Goal: Task Accomplishment & Management: Manage account settings

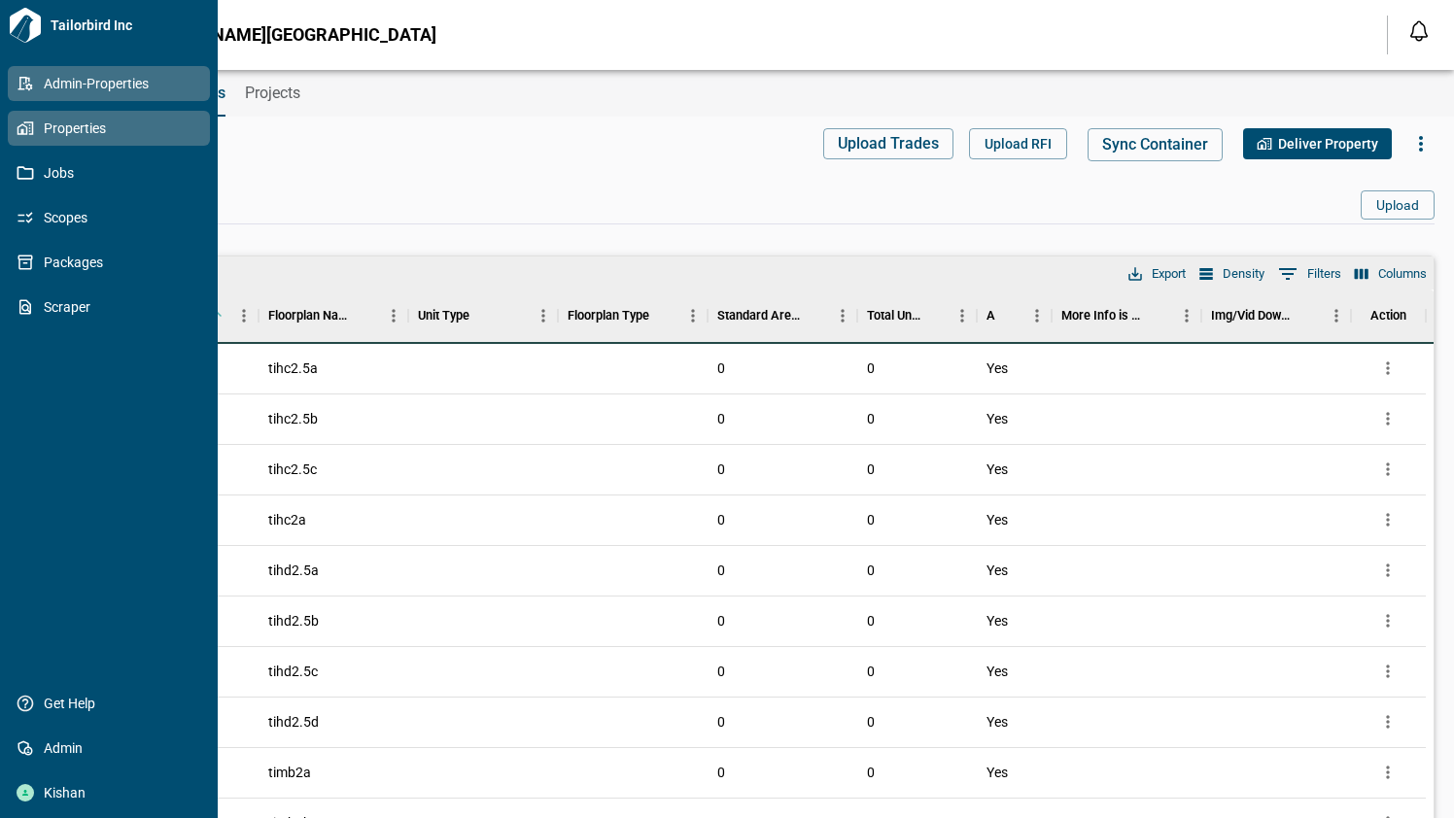
click at [41, 127] on span "Properties" at bounding box center [112, 128] width 157 height 19
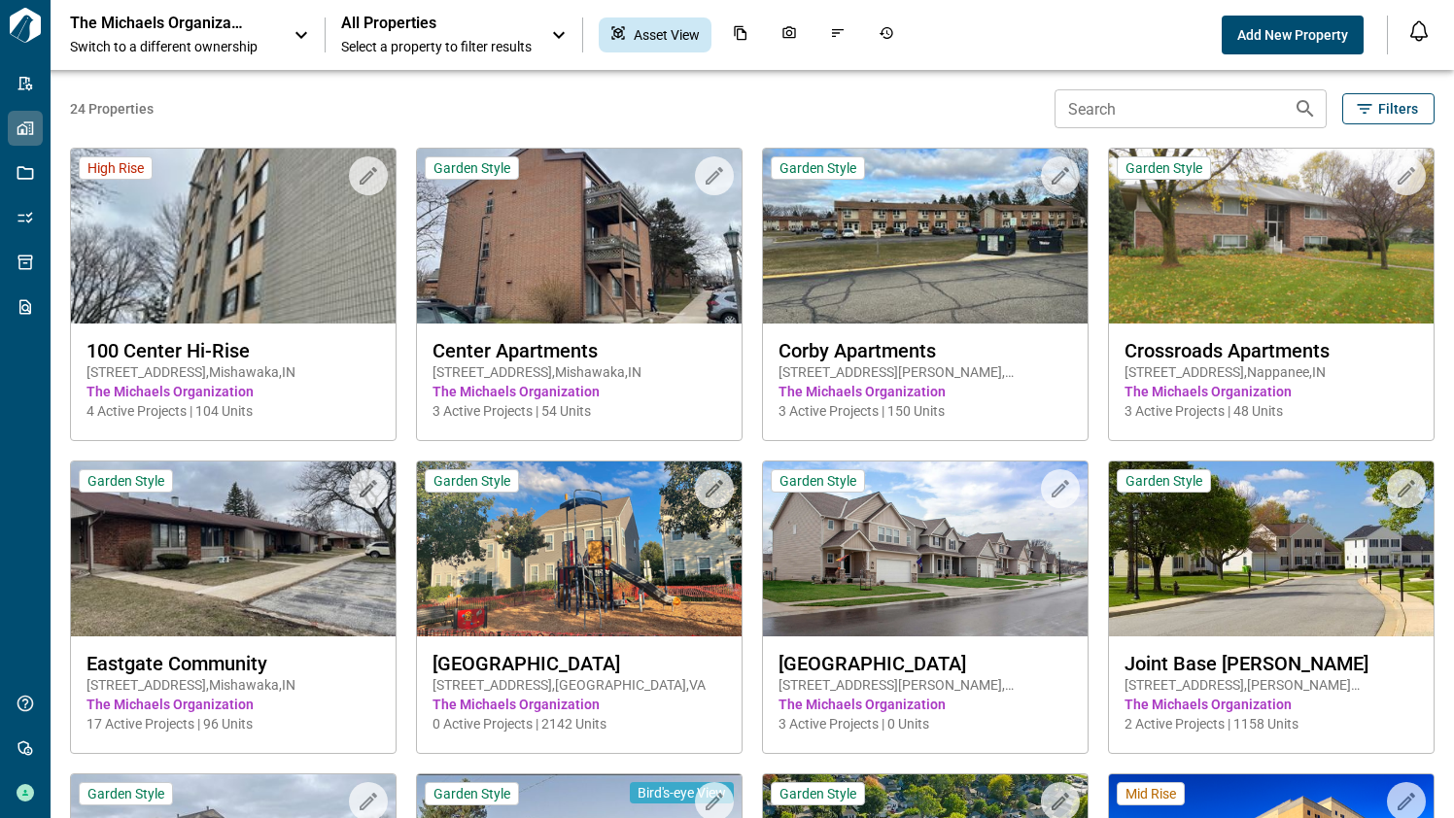
click at [170, 37] on span "Switch to a different ownership" at bounding box center [172, 46] width 204 height 19
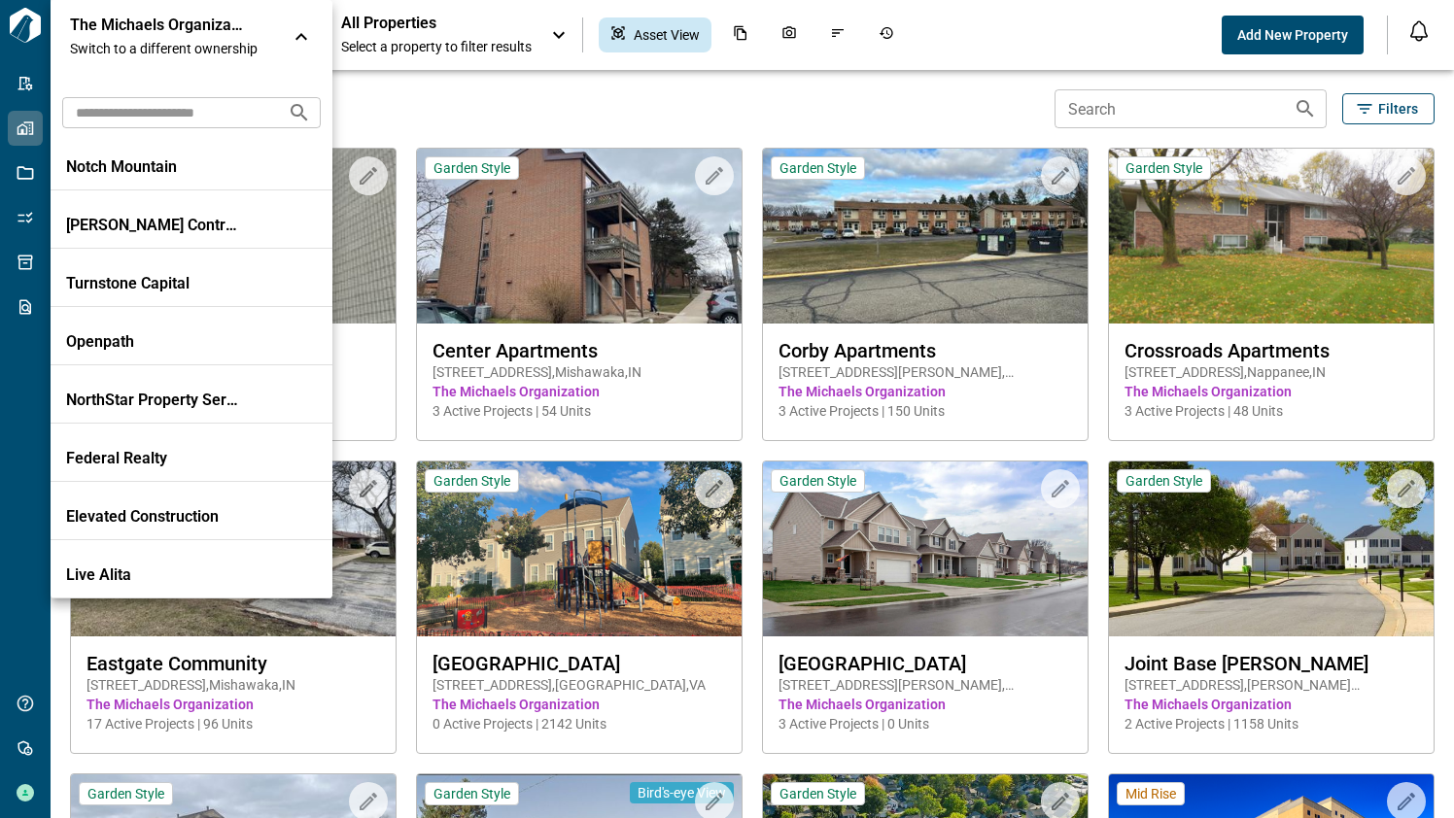
click at [146, 109] on input "text" at bounding box center [167, 112] width 210 height 36
type input "*"
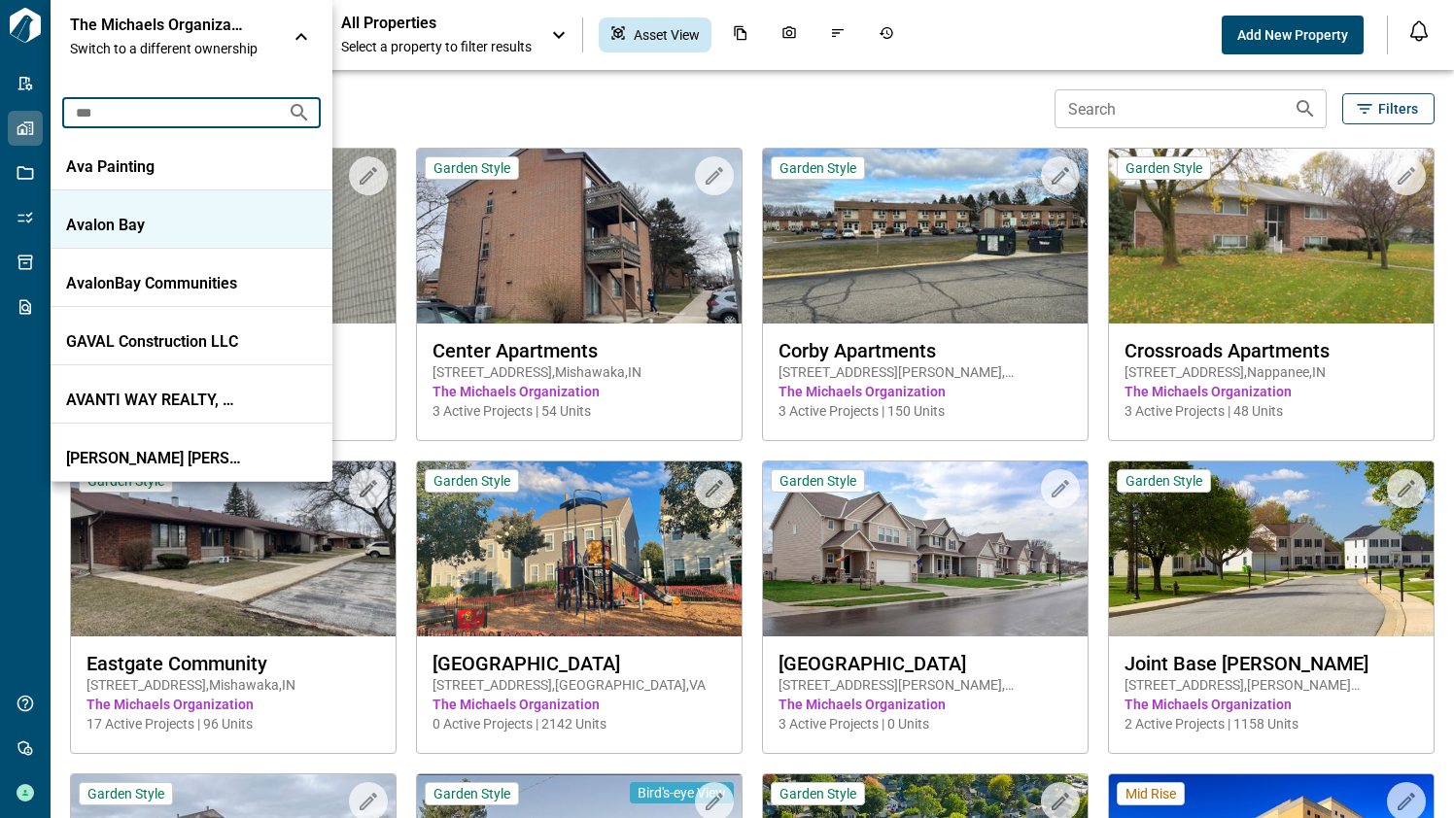
type input "***"
click at [112, 216] on p "Avalon Bay" at bounding box center [153, 225] width 175 height 19
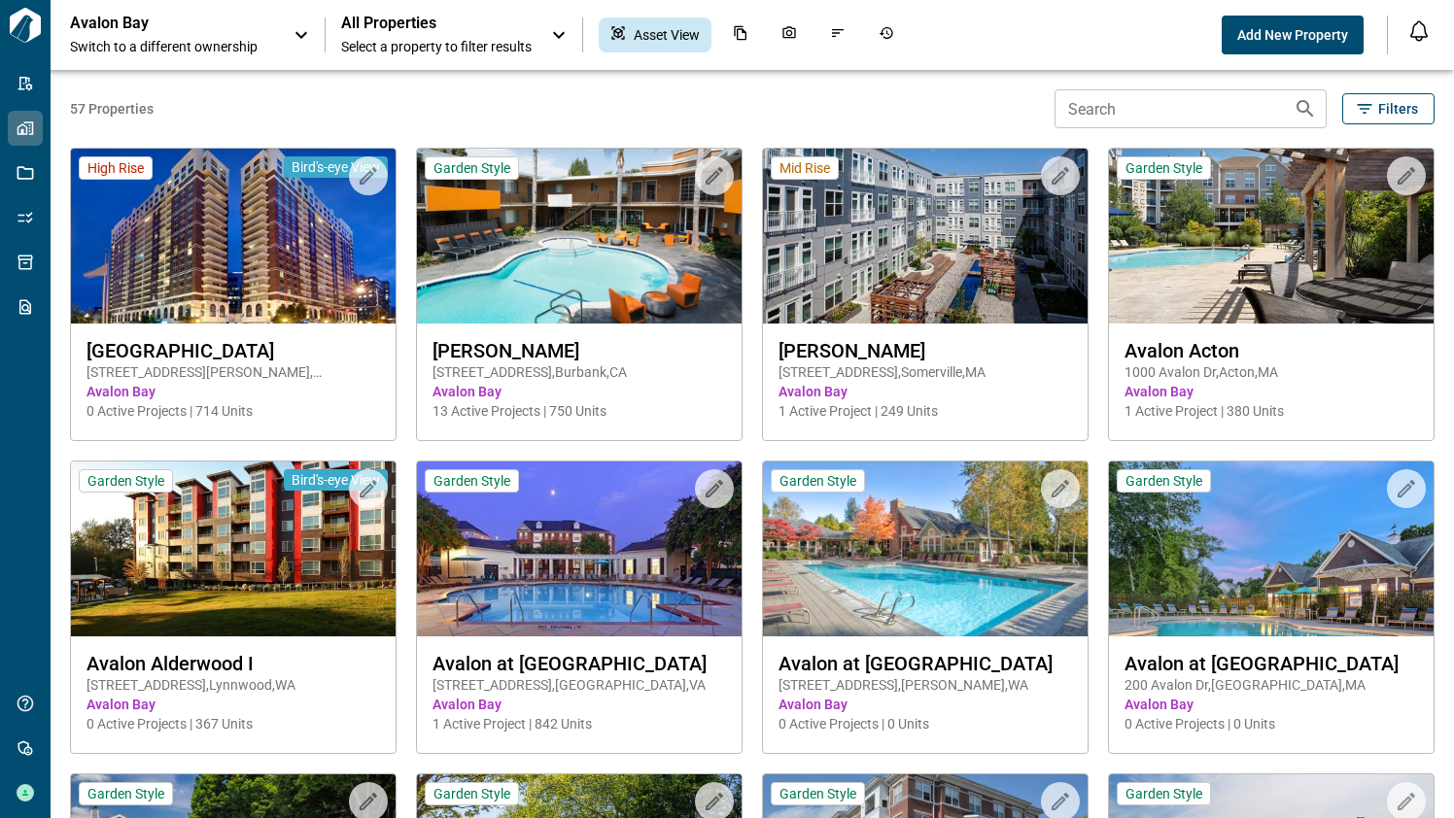
click at [443, 37] on span "Select a property to filter results" at bounding box center [436, 46] width 190 height 19
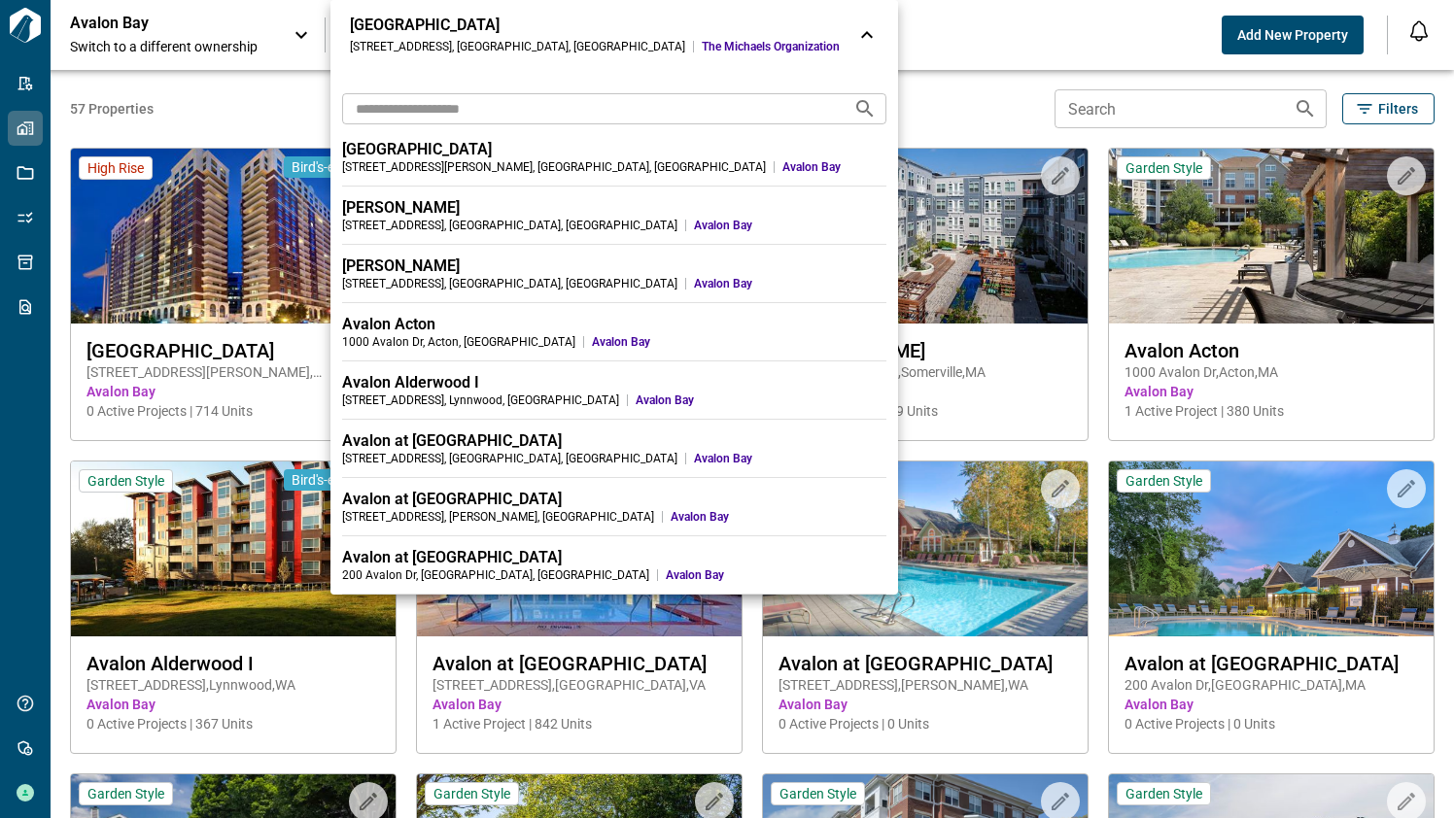
click at [439, 111] on input "text" at bounding box center [590, 108] width 496 height 36
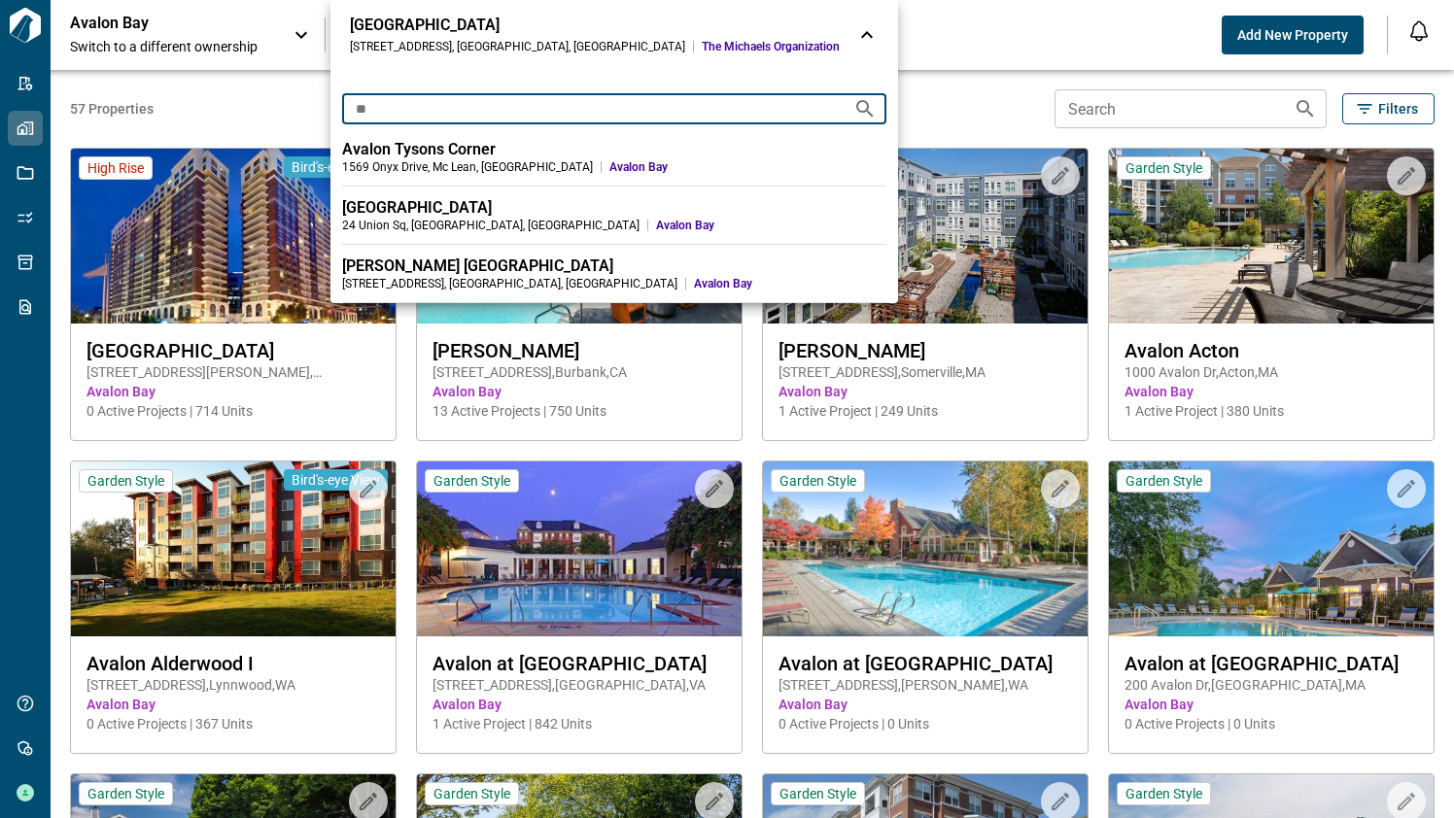
type input "**"
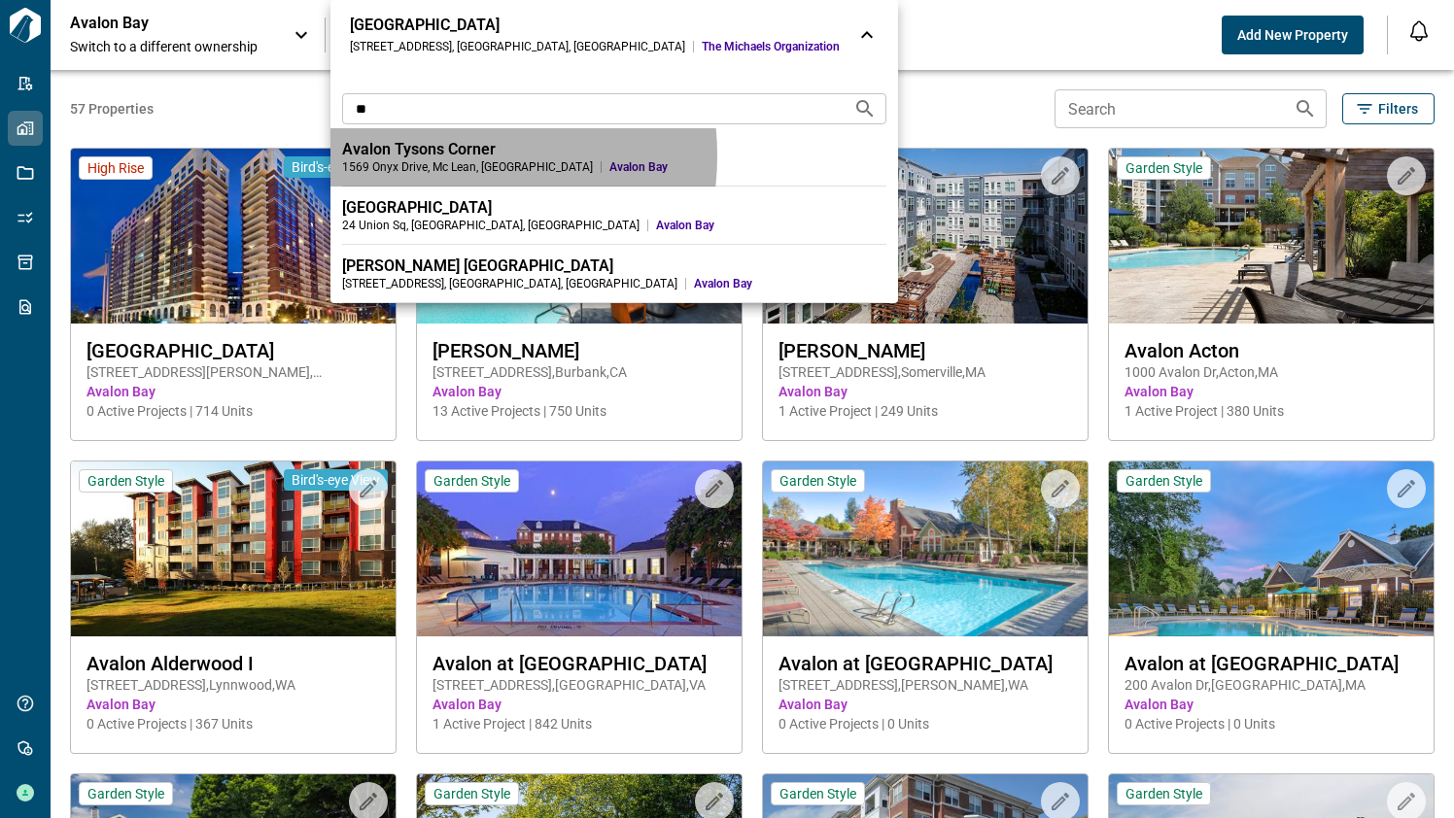
click at [429, 155] on div "Avalon Tysons Corner" at bounding box center [614, 149] width 544 height 19
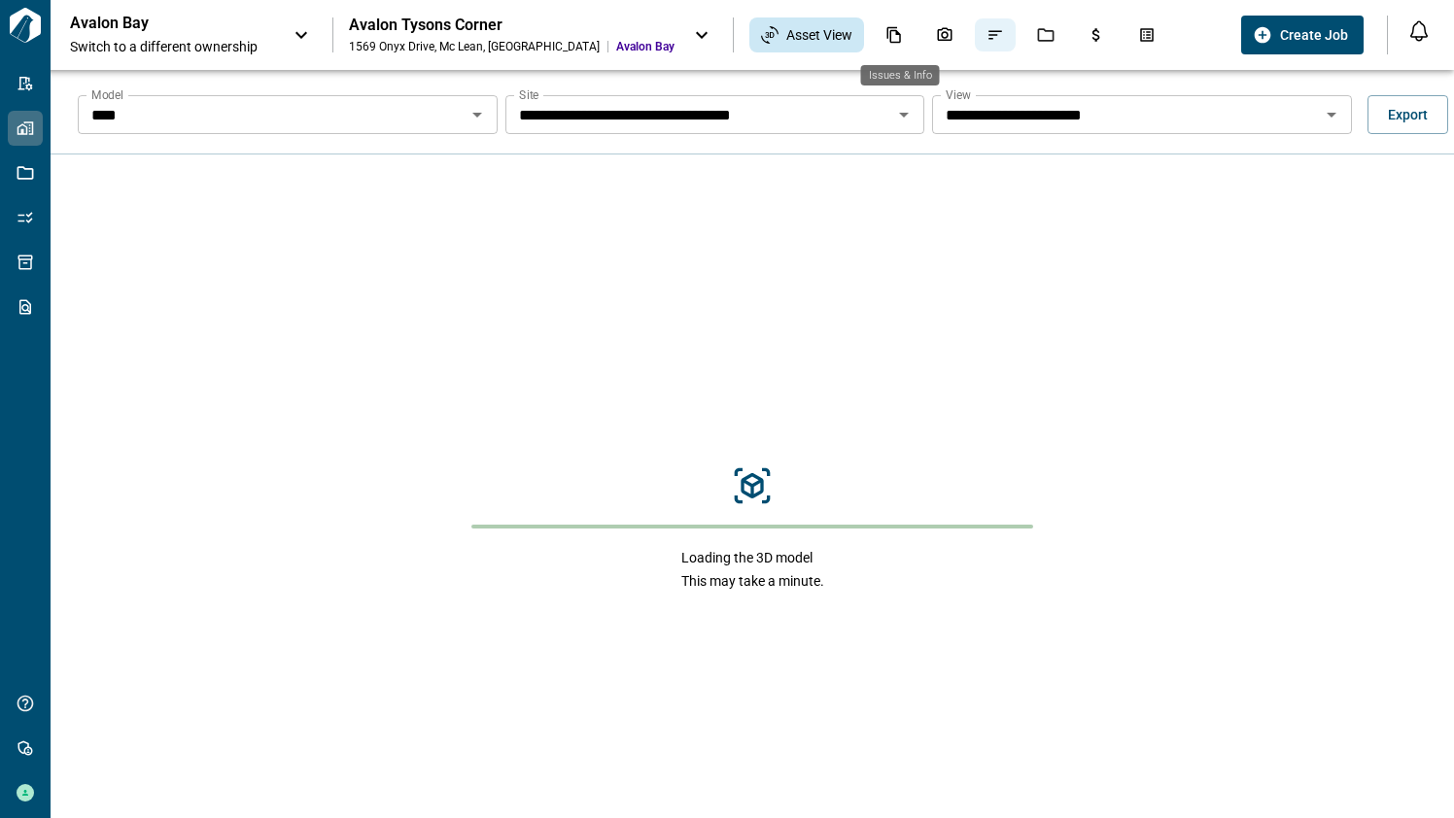
click at [986, 38] on icon "Issues & Info" at bounding box center [994, 34] width 17 height 17
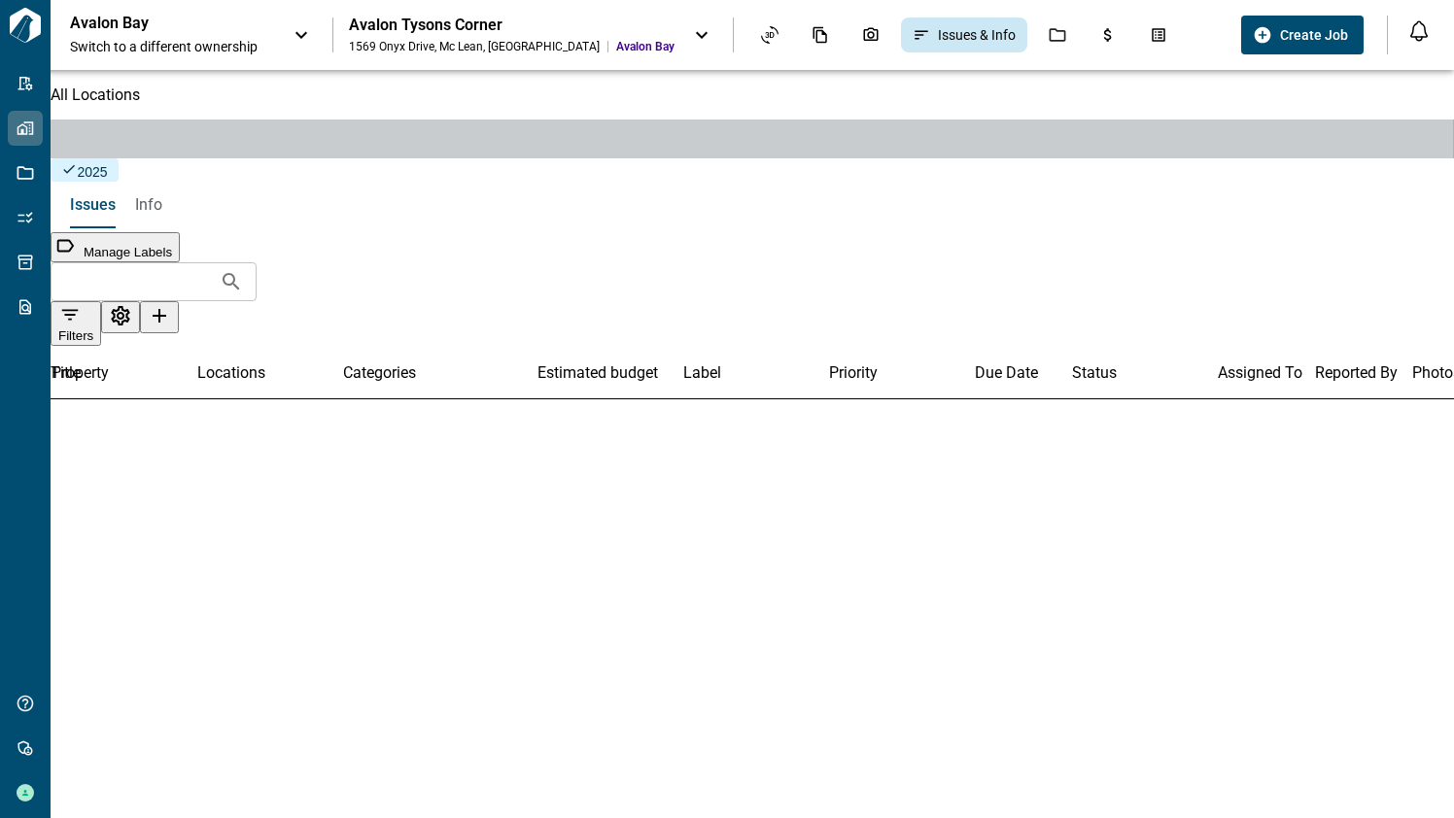
scroll to position [0, 871]
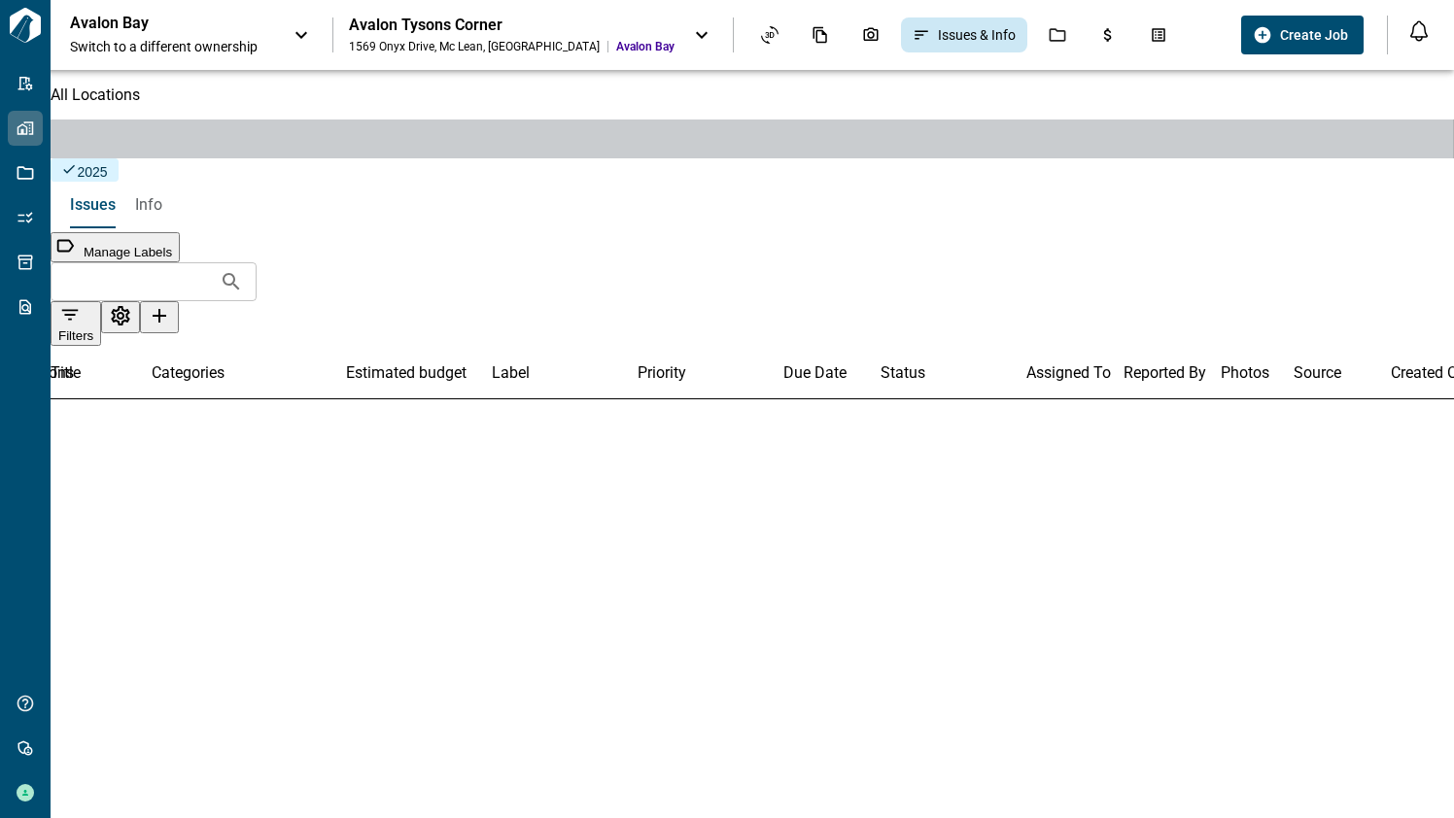
click at [488, 35] on div "Avalon Tysons Corner 1569 Onyx Drive , Mc Lean , VA [GEOGRAPHIC_DATA]" at bounding box center [512, 35] width 326 height 39
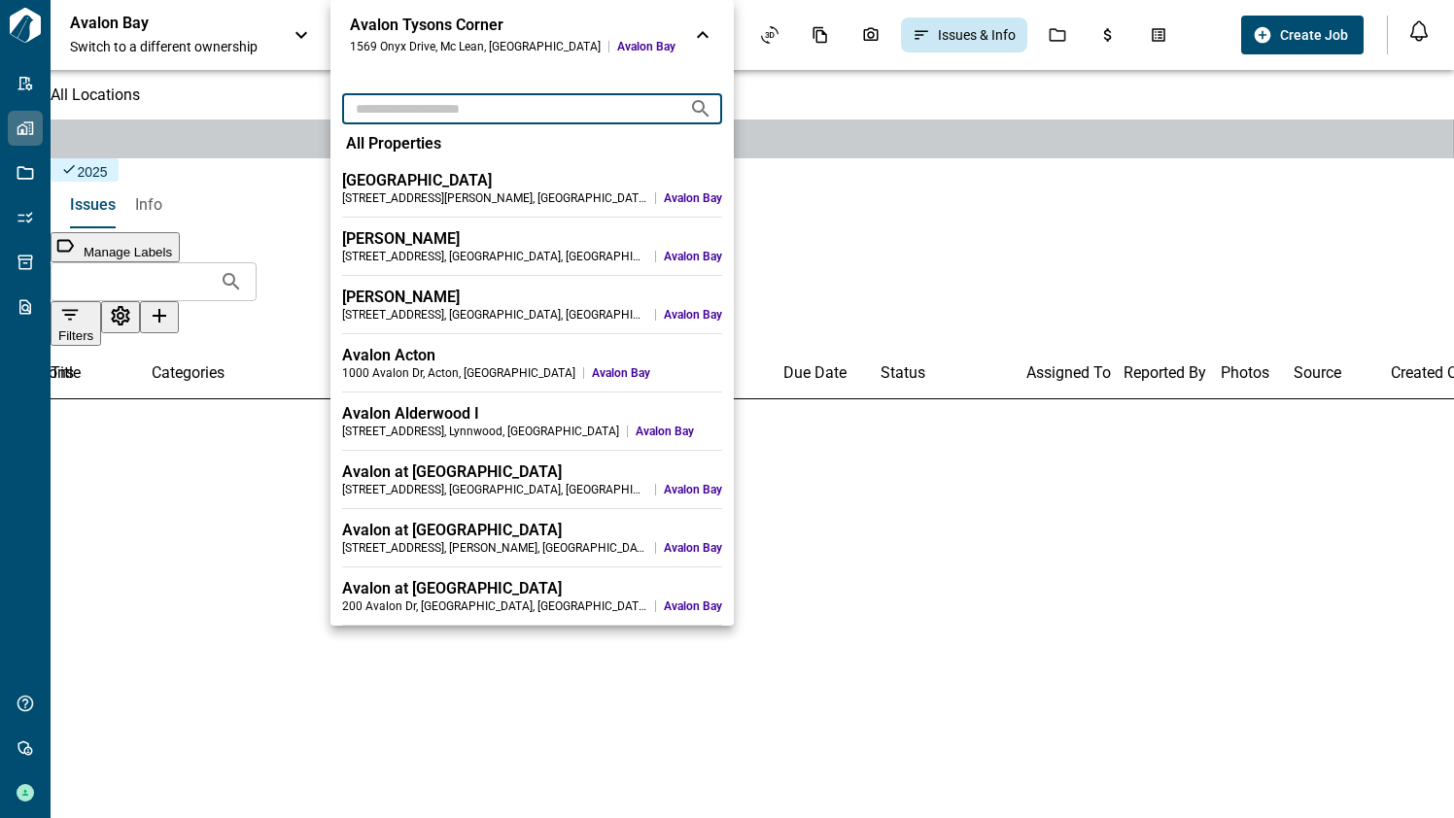
click at [455, 106] on input "text" at bounding box center [507, 108] width 331 height 36
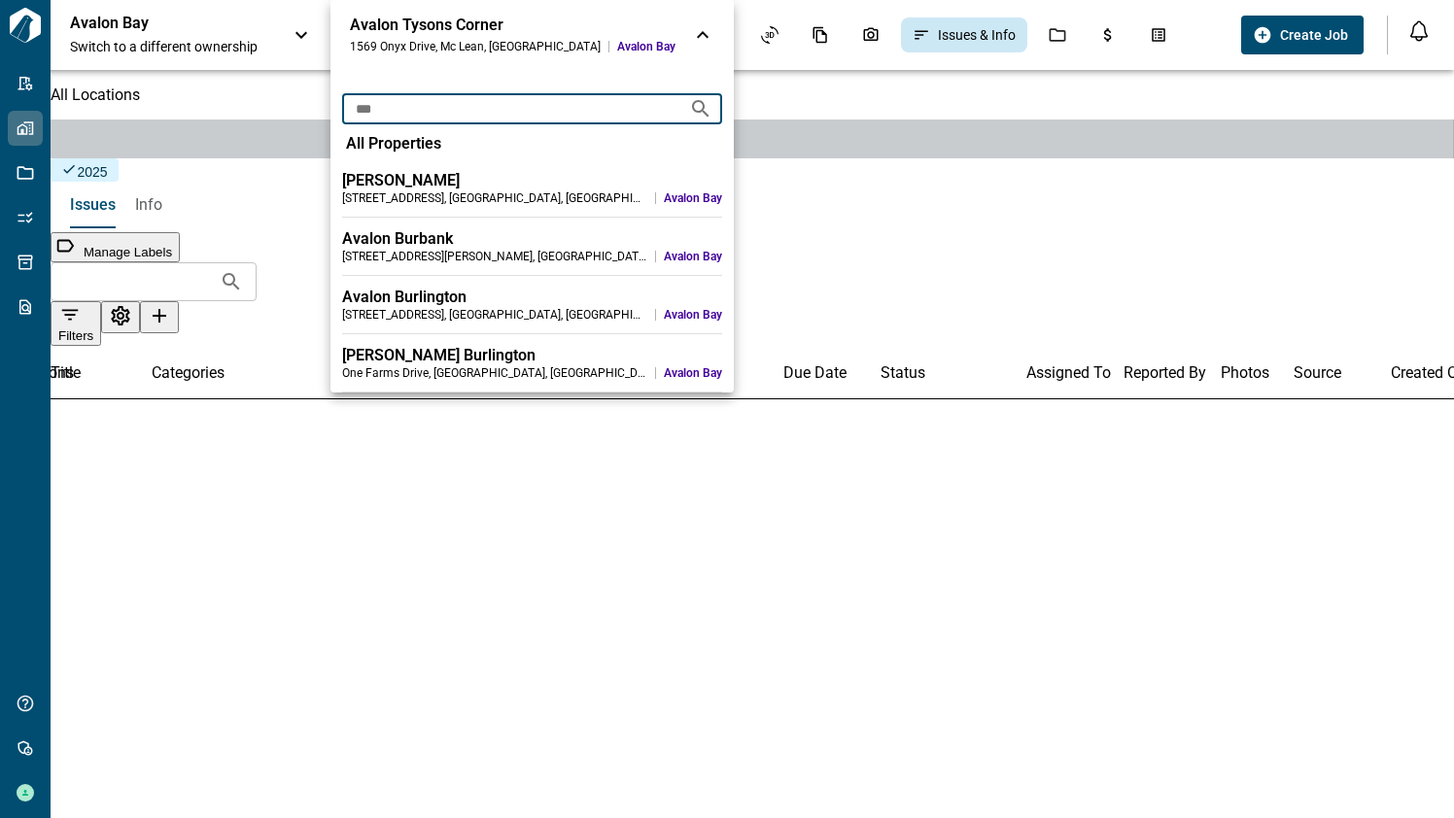
type input "***"
click at [398, 169] on li "[PERSON_NAME] [STREET_ADDRESS]" at bounding box center [531, 188] width 403 height 58
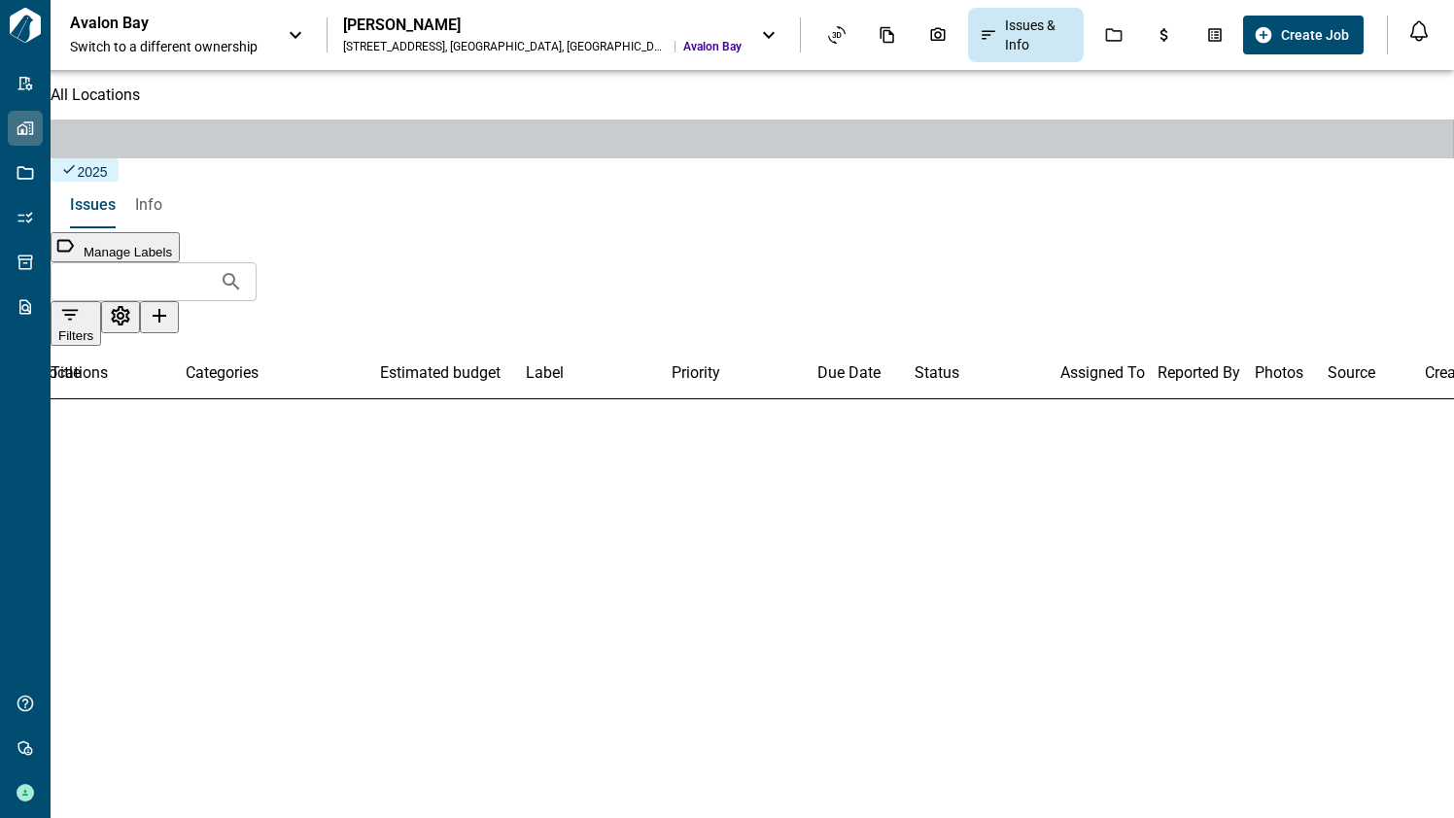
scroll to position [0, 871]
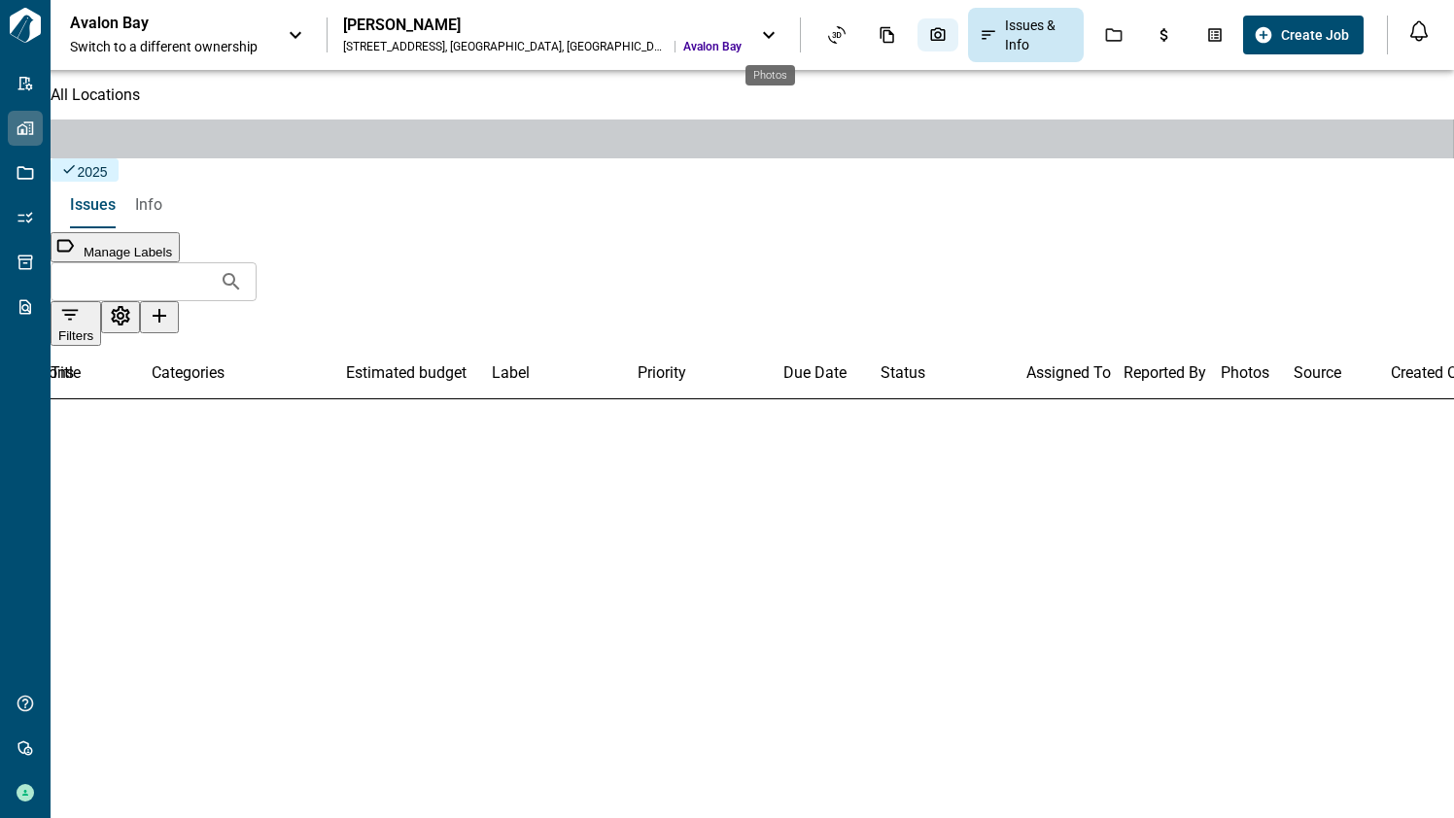
click at [917, 45] on div "Photos" at bounding box center [937, 34] width 41 height 33
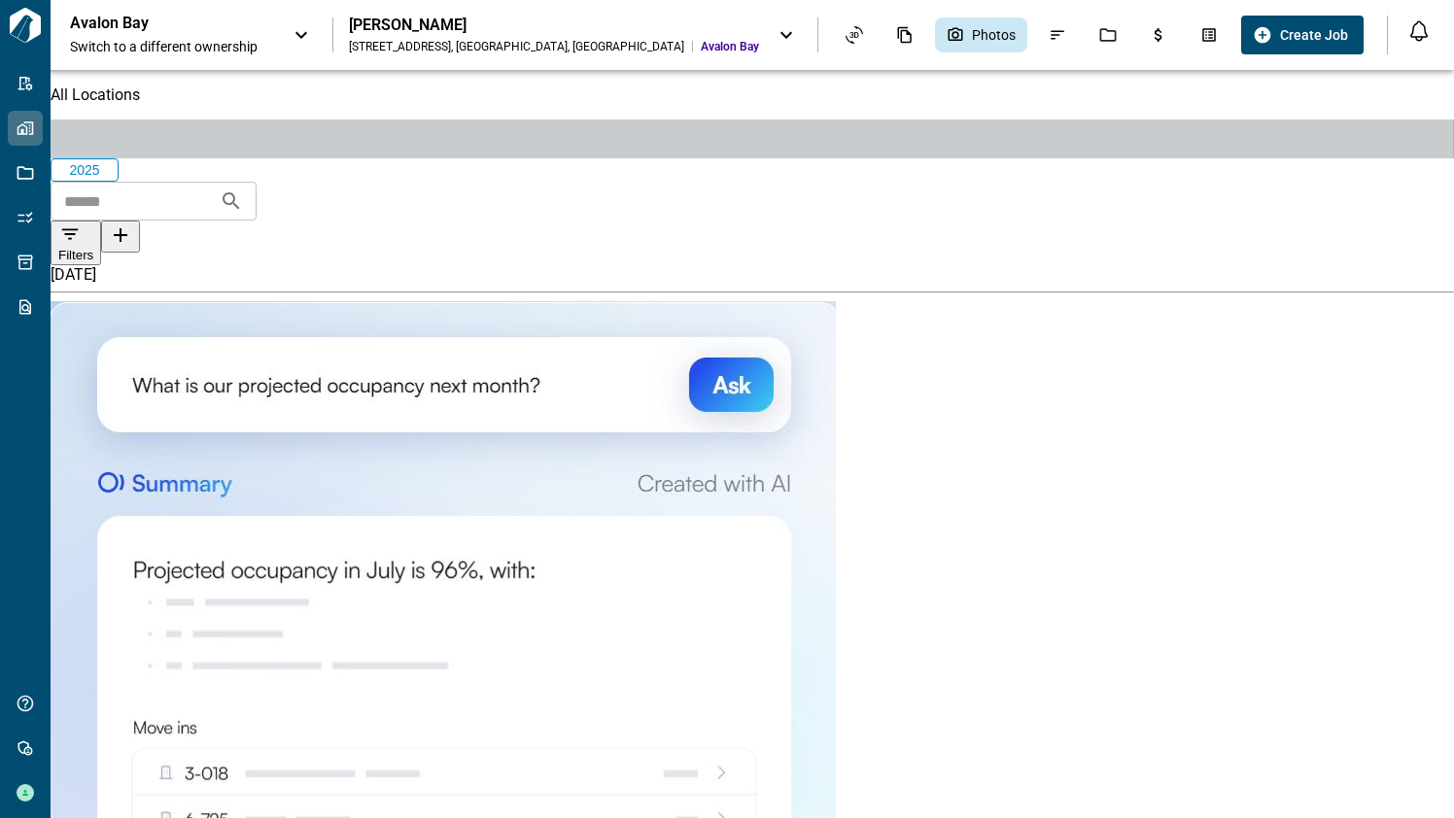
click at [481, 41] on div "[STREET_ADDRESS]" at bounding box center [516, 47] width 335 height 16
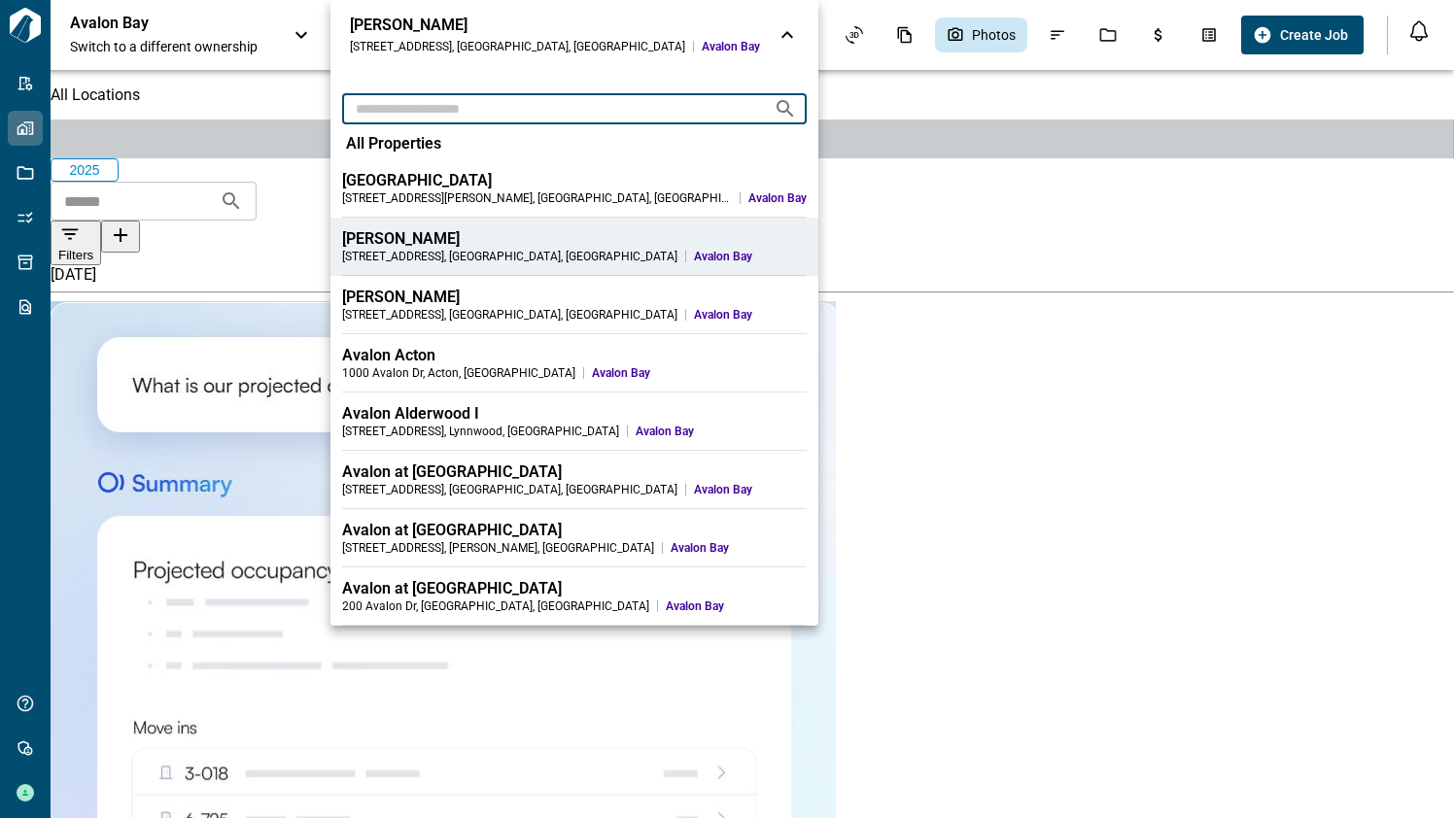
click at [451, 111] on input "text" at bounding box center [550, 108] width 416 height 36
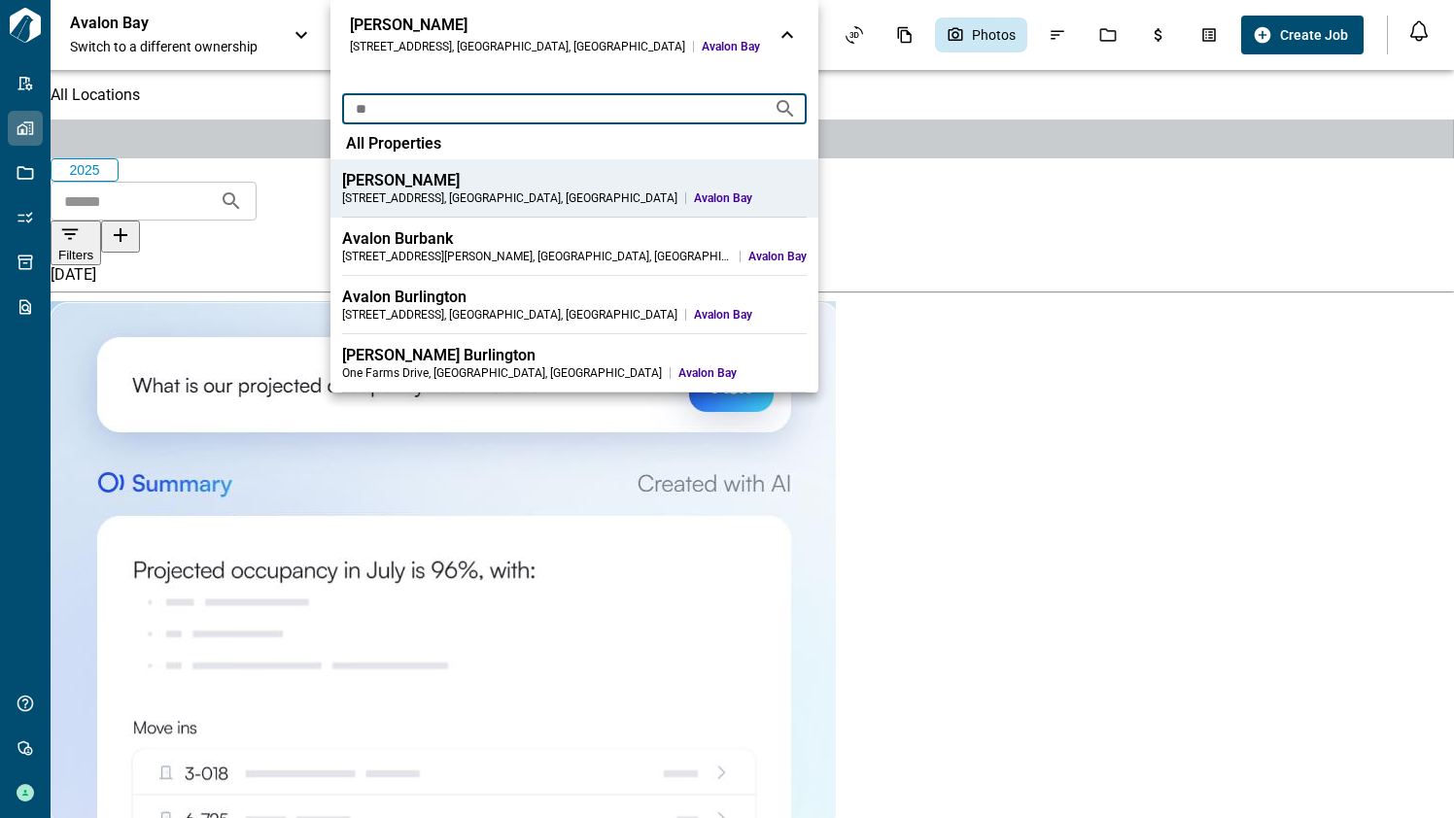
type input "**"
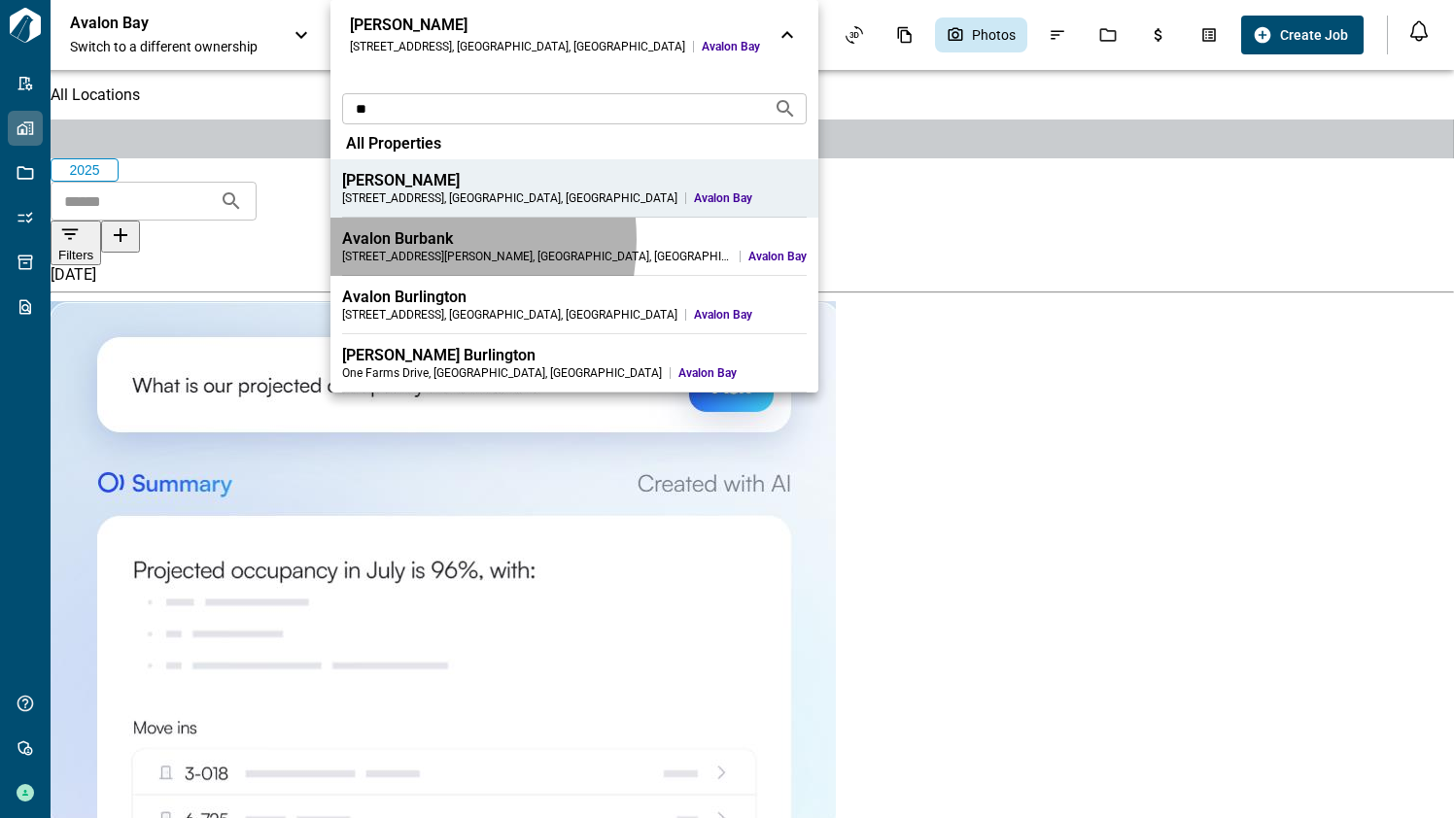
click at [398, 240] on div "Avalon Burbank" at bounding box center [574, 238] width 465 height 19
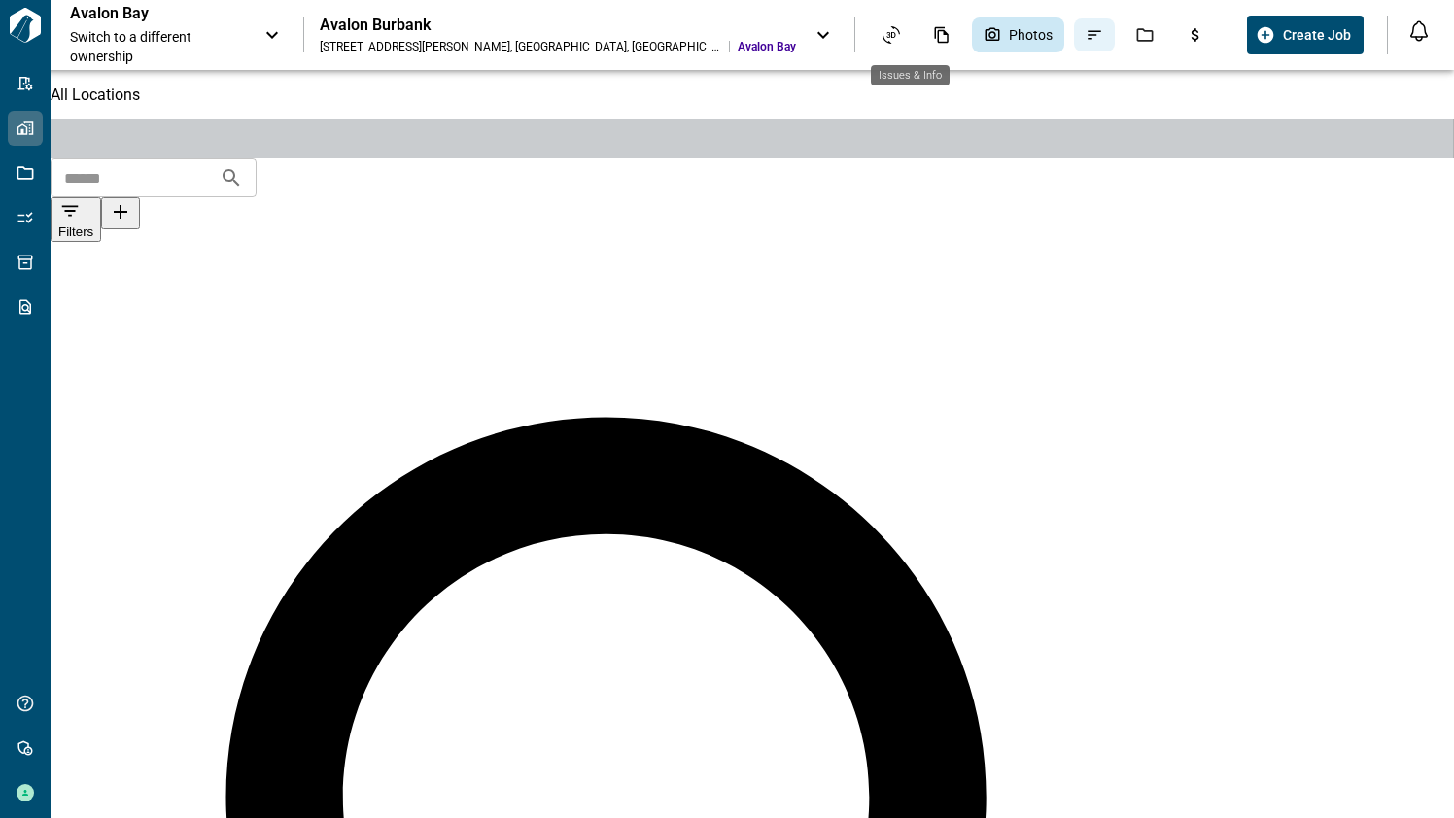
click at [1086, 42] on icon "Issues & Info" at bounding box center [1094, 34] width 17 height 17
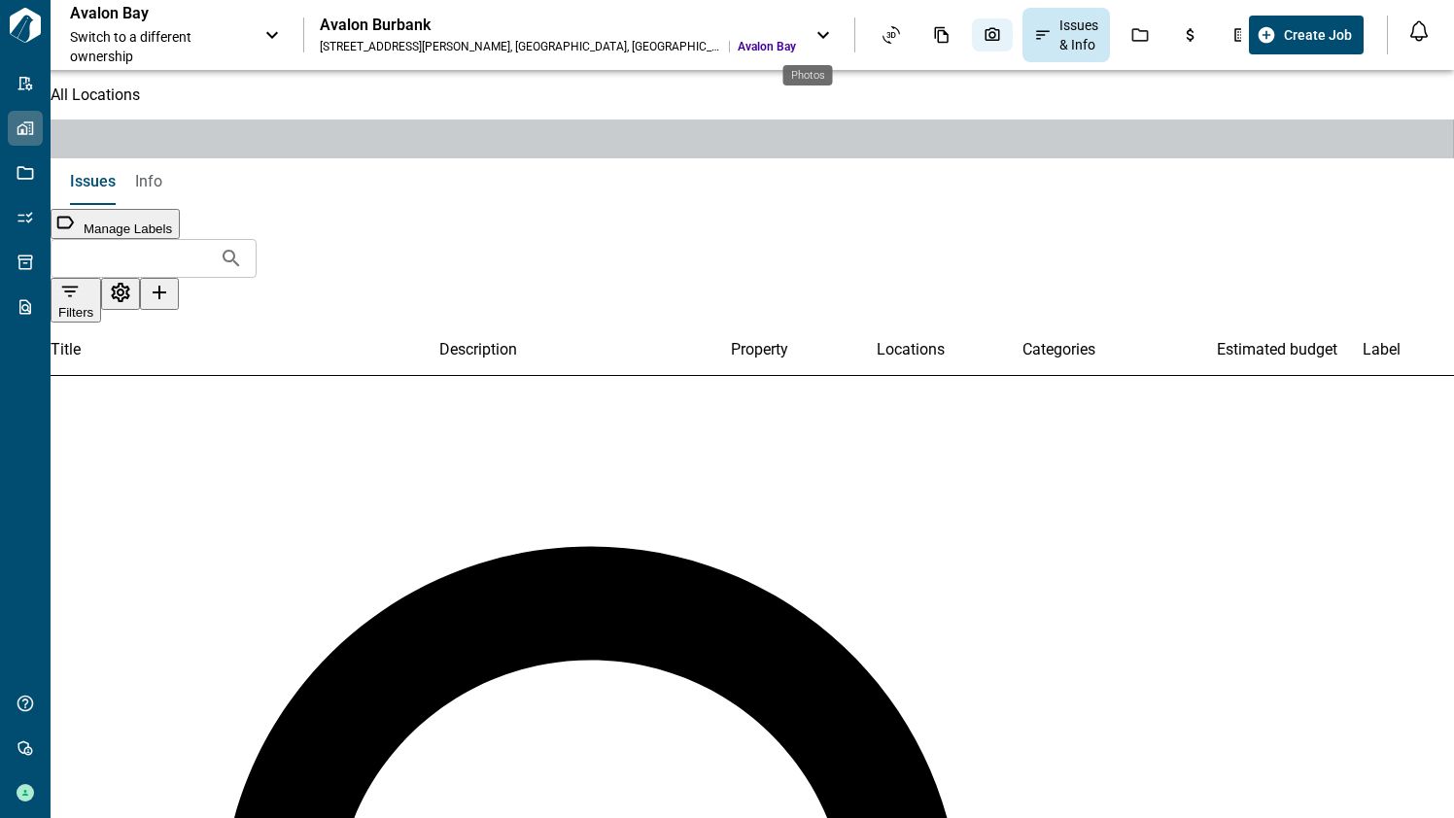
click at [984, 43] on icon "Photos" at bounding box center [992, 34] width 17 height 17
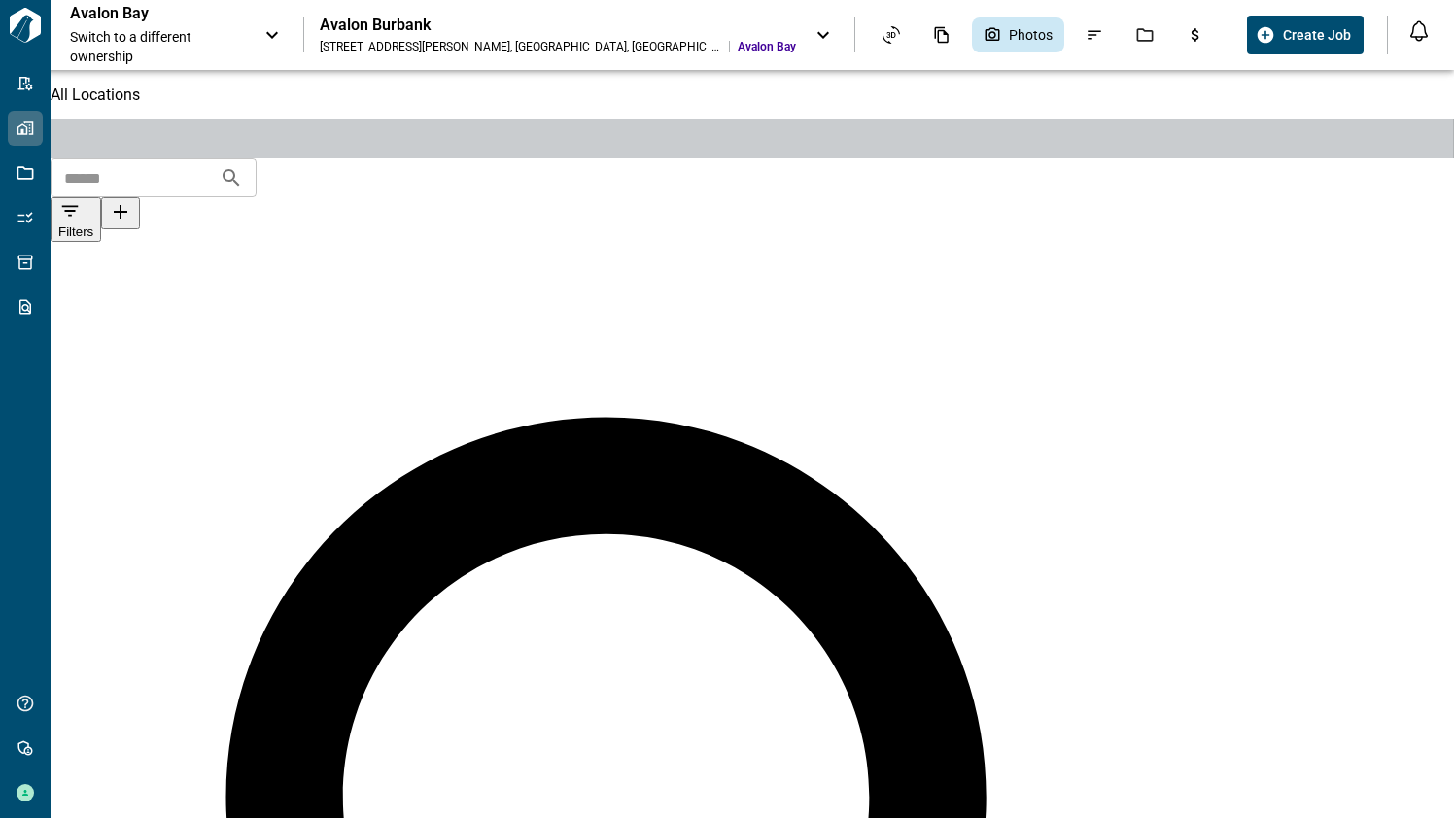
click at [527, 26] on div "Avalon Burbank" at bounding box center [558, 25] width 476 height 19
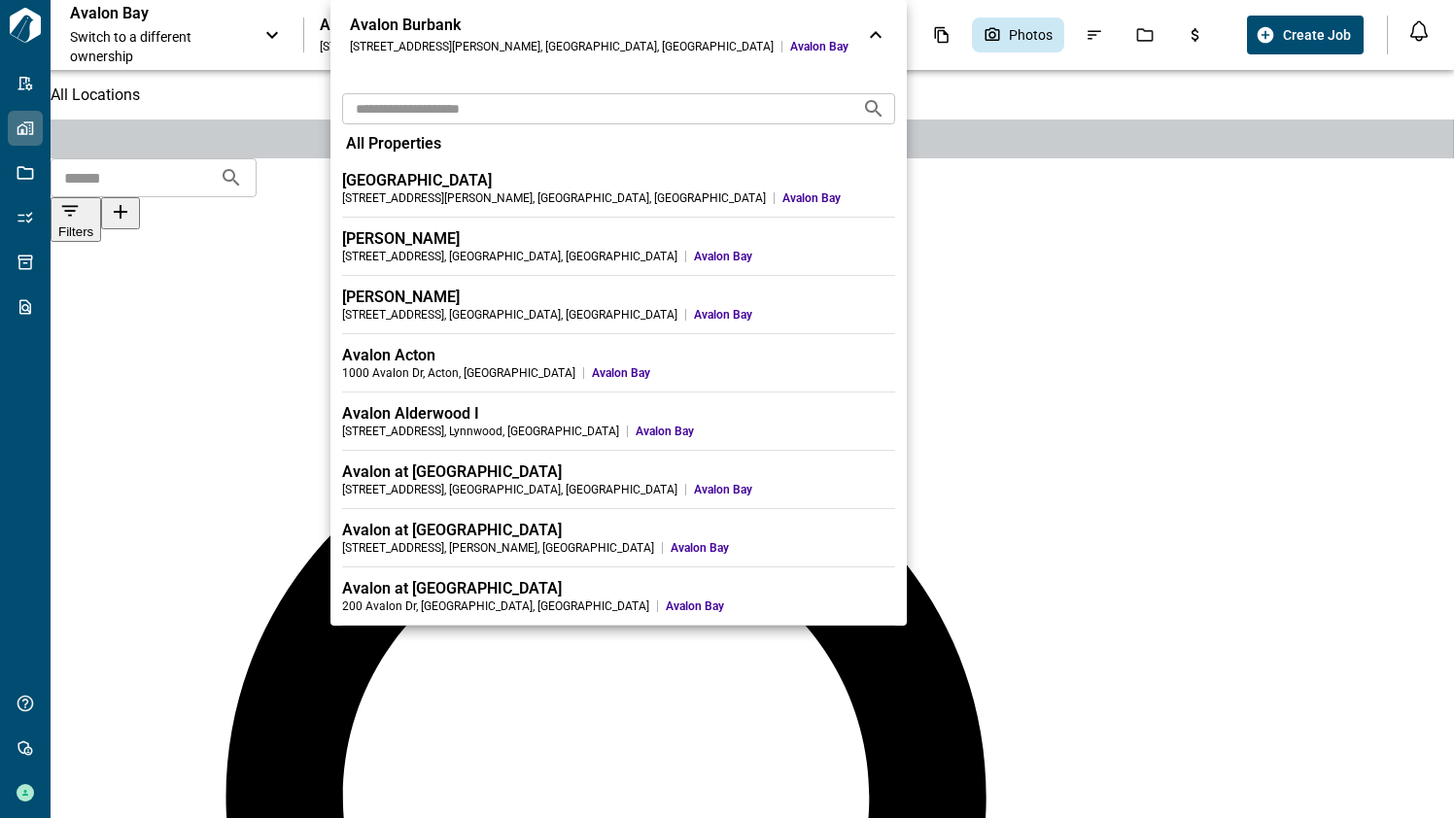
click at [419, 107] on input "text" at bounding box center [594, 108] width 504 height 36
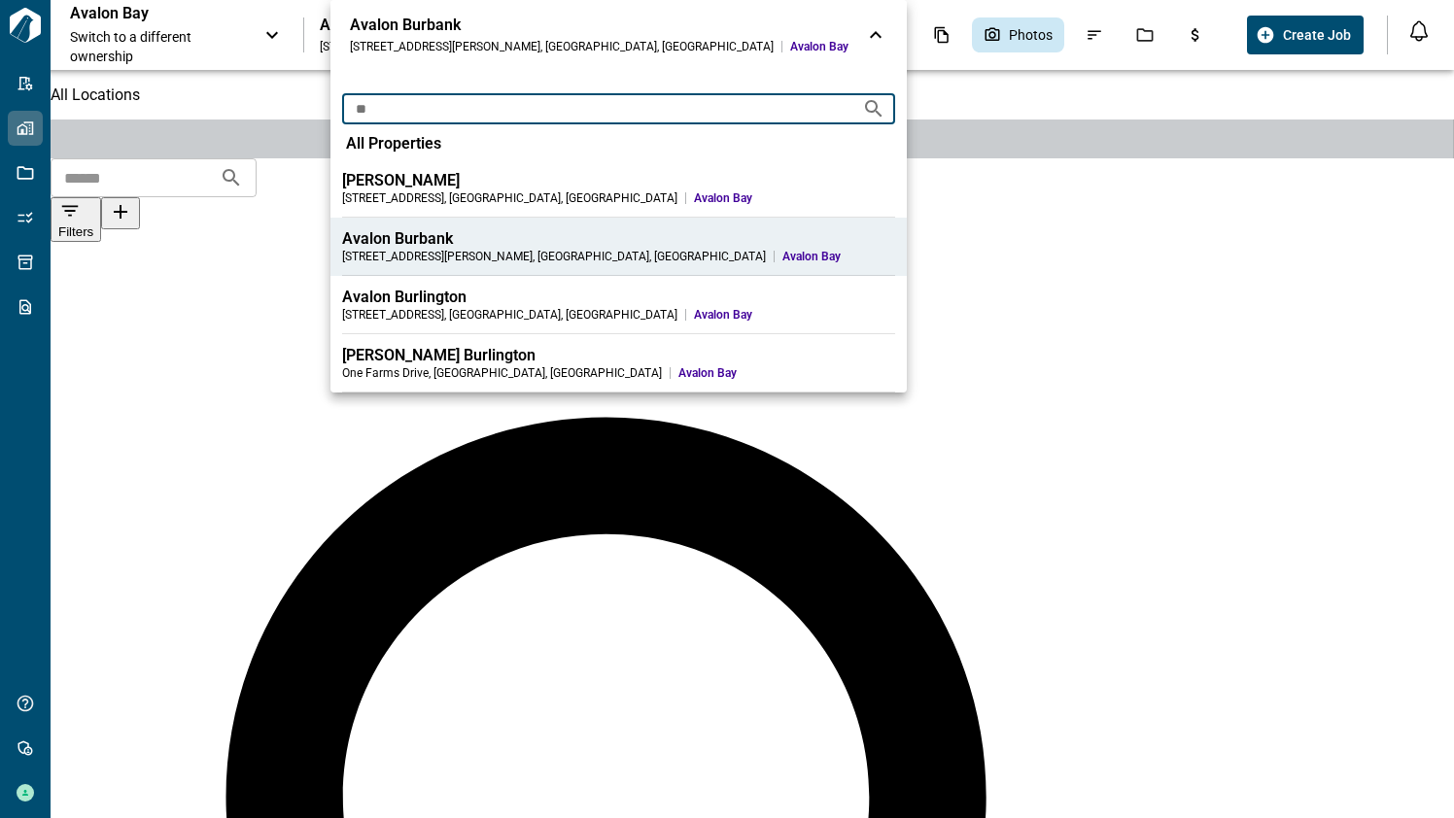
type input "**"
click at [441, 187] on div "[PERSON_NAME]" at bounding box center [618, 180] width 553 height 19
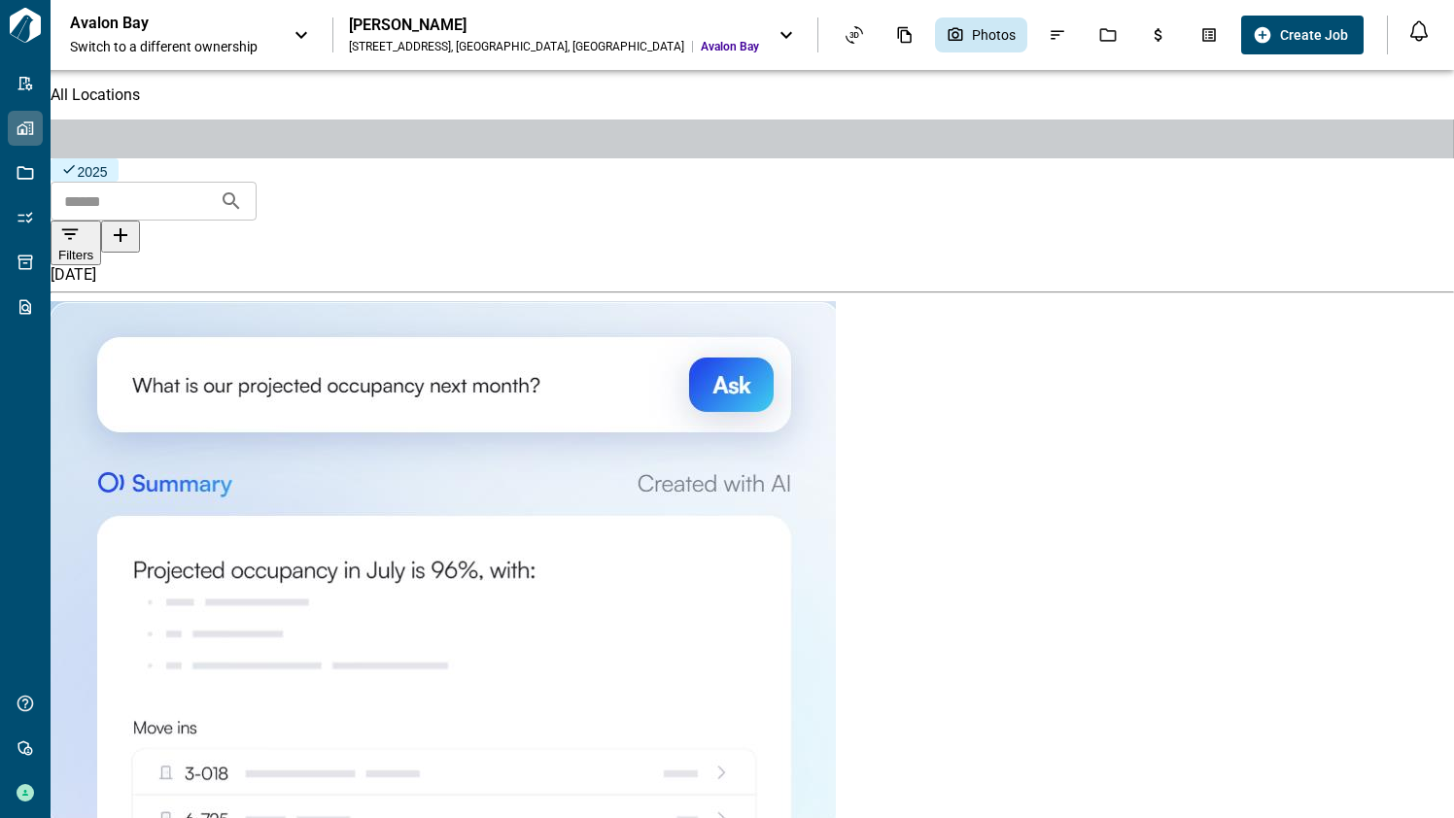
click at [780, 35] on icon at bounding box center [786, 35] width 12 height 7
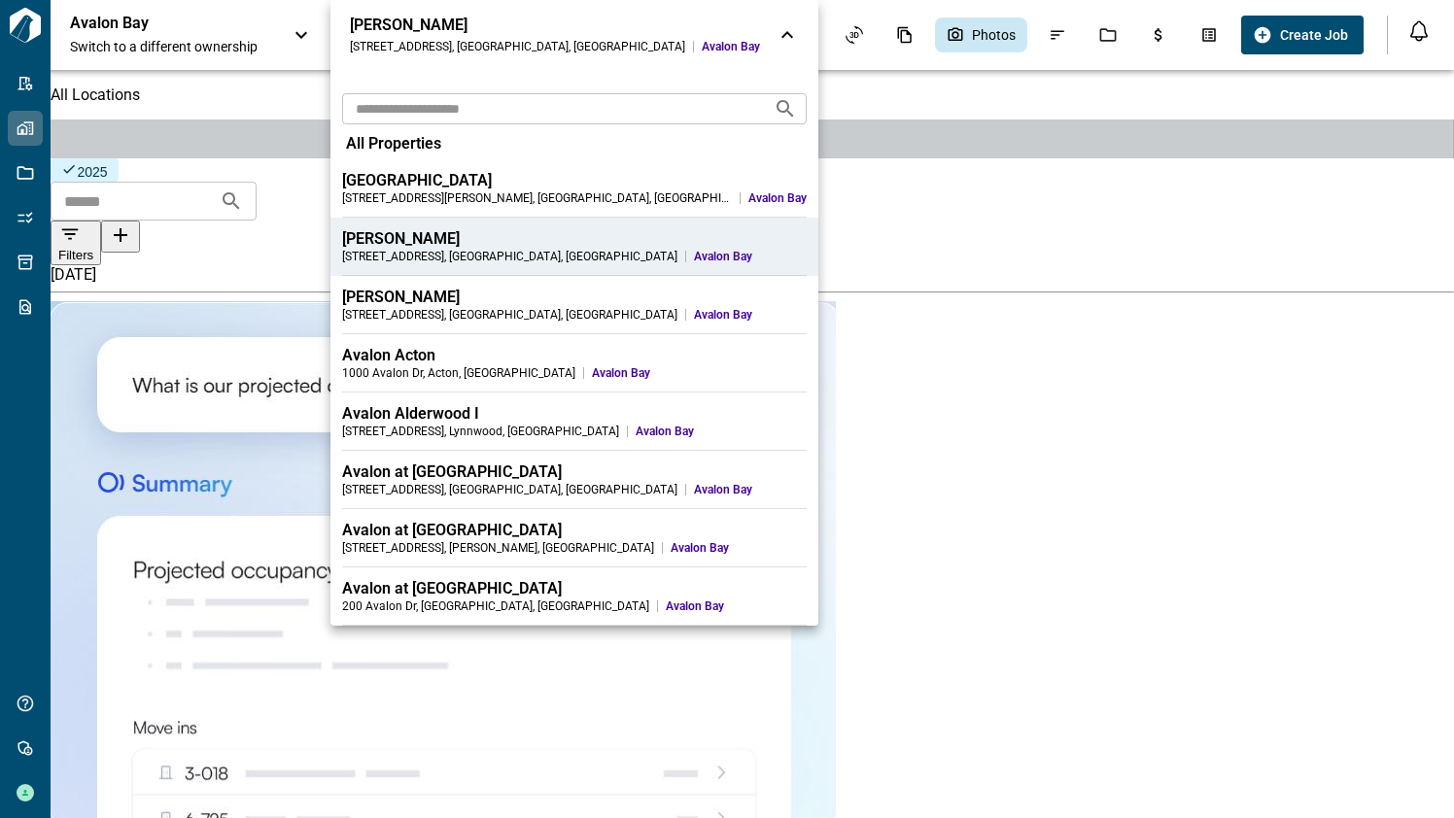
click at [807, 108] on div at bounding box center [727, 409] width 1454 height 818
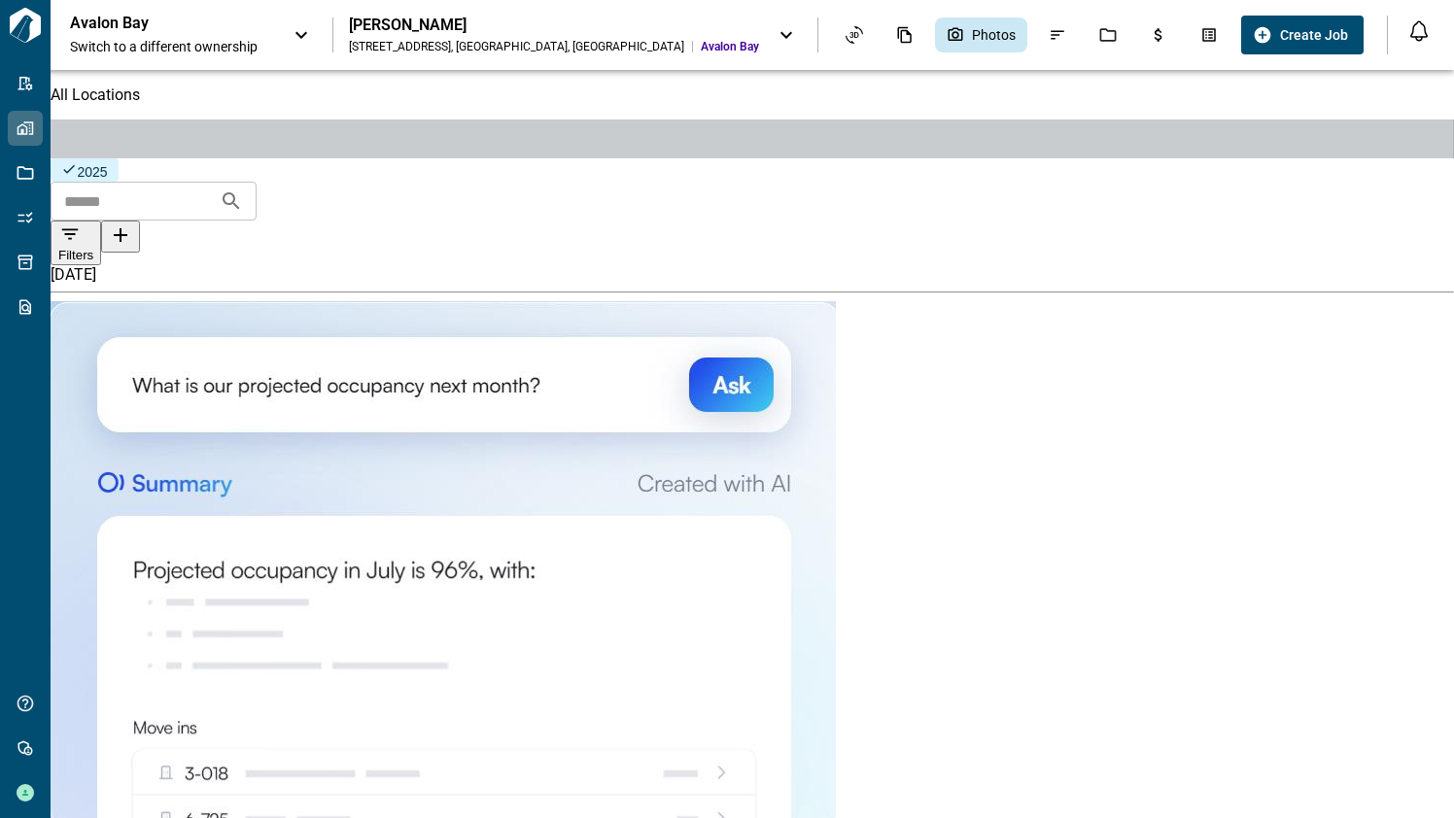
click at [775, 31] on icon at bounding box center [786, 34] width 23 height 23
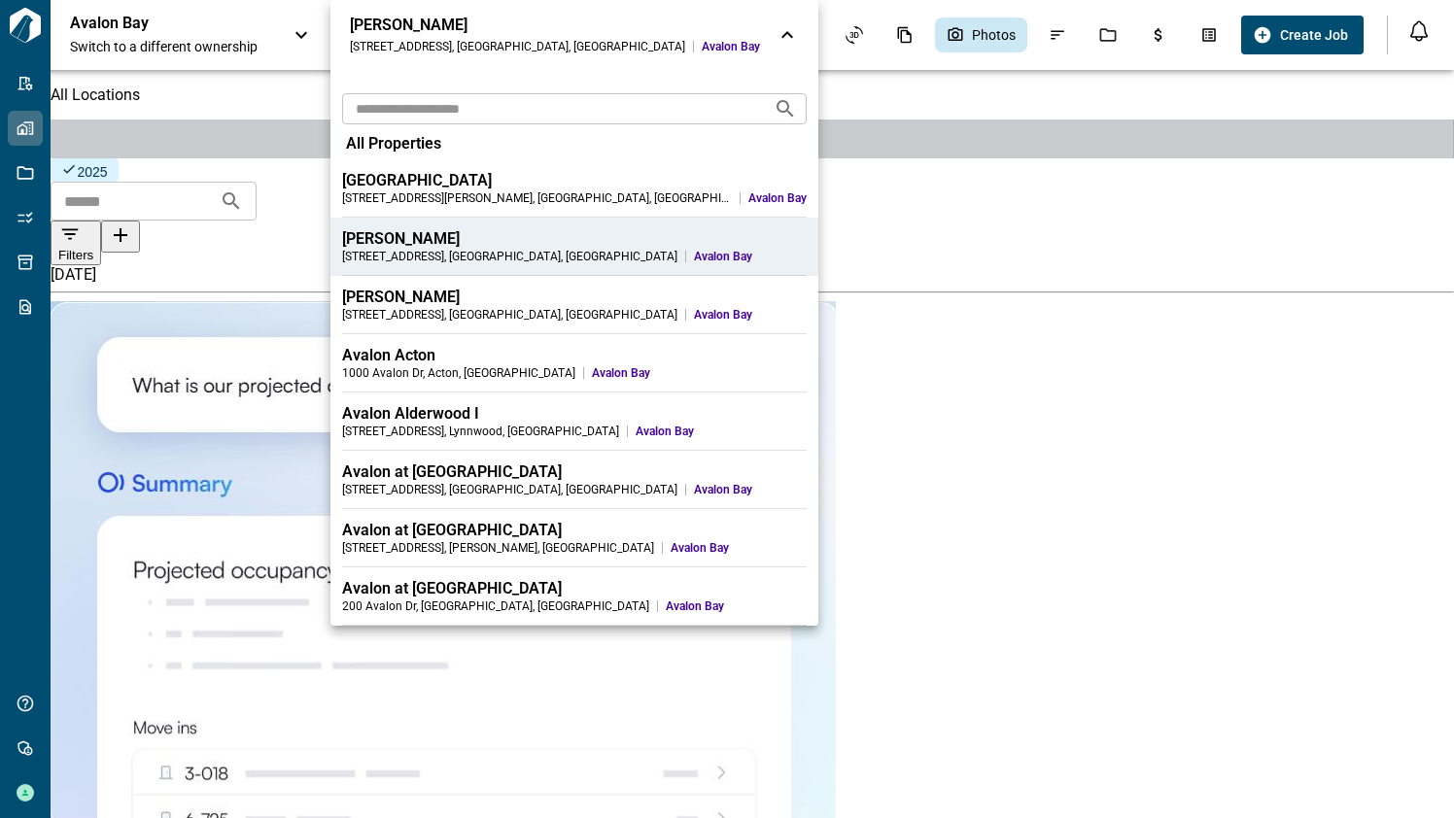
click at [852, 167] on div at bounding box center [727, 409] width 1454 height 818
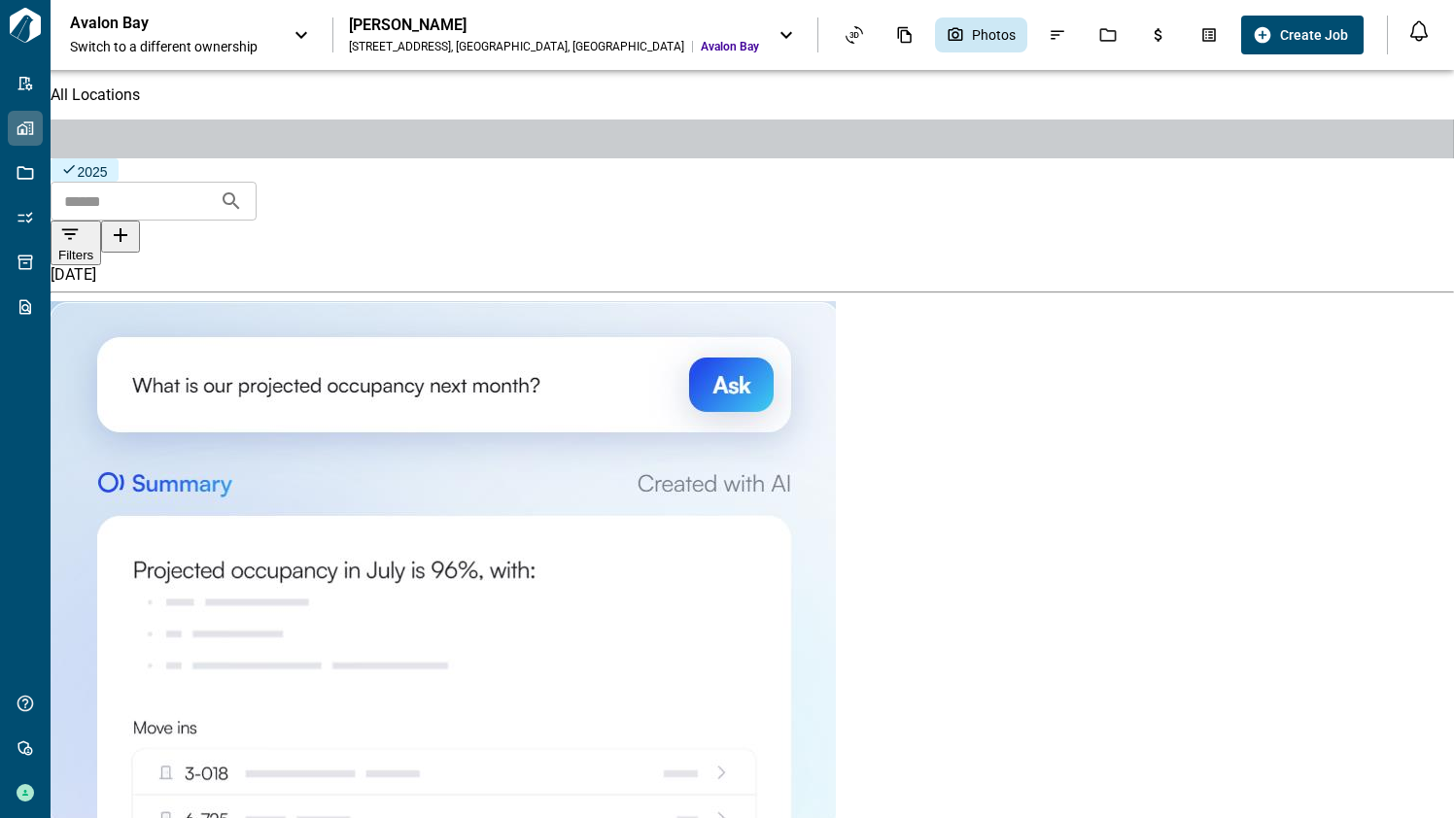
click at [775, 36] on icon at bounding box center [786, 34] width 23 height 23
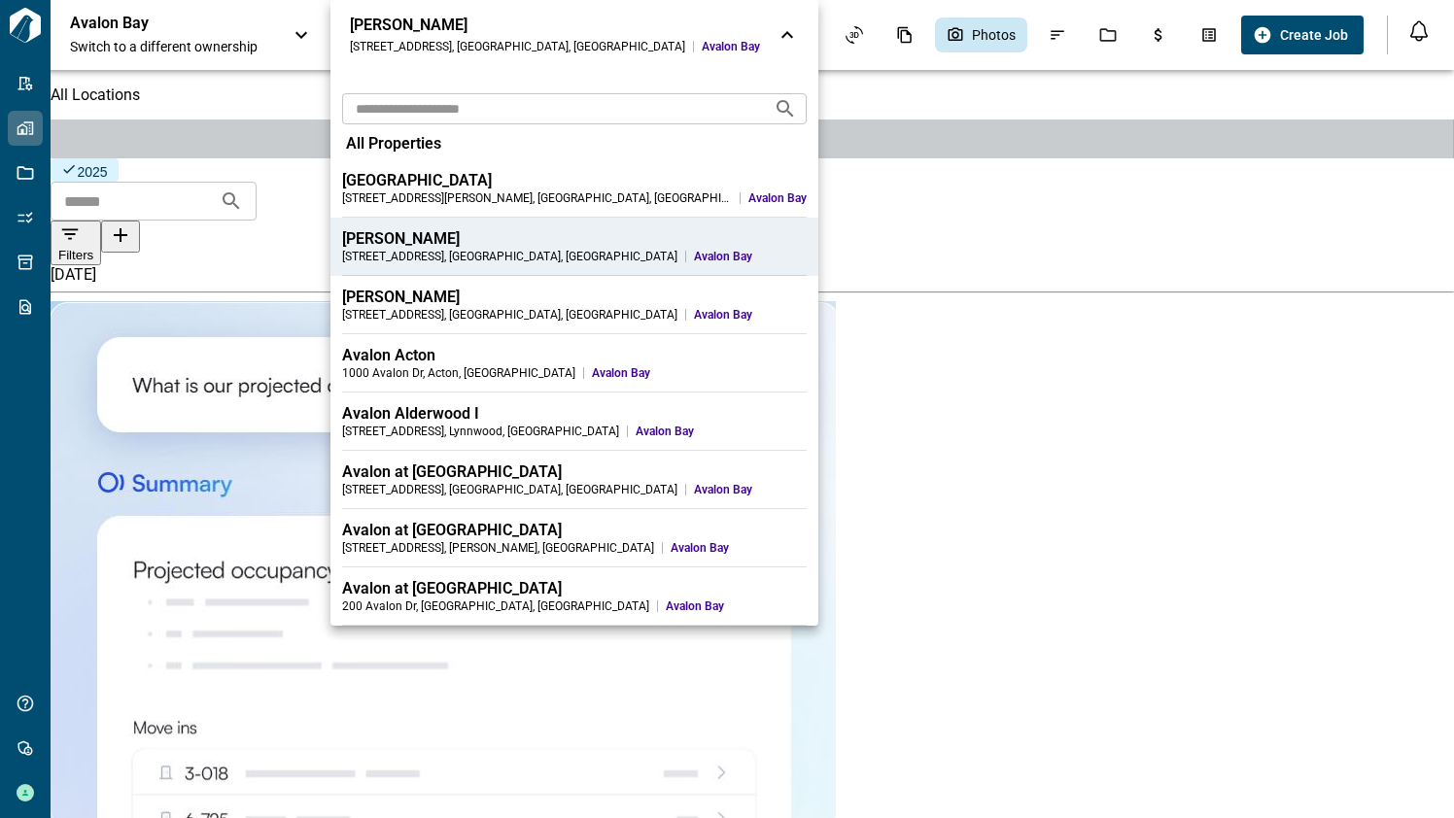
click at [906, 121] on div at bounding box center [727, 409] width 1454 height 818
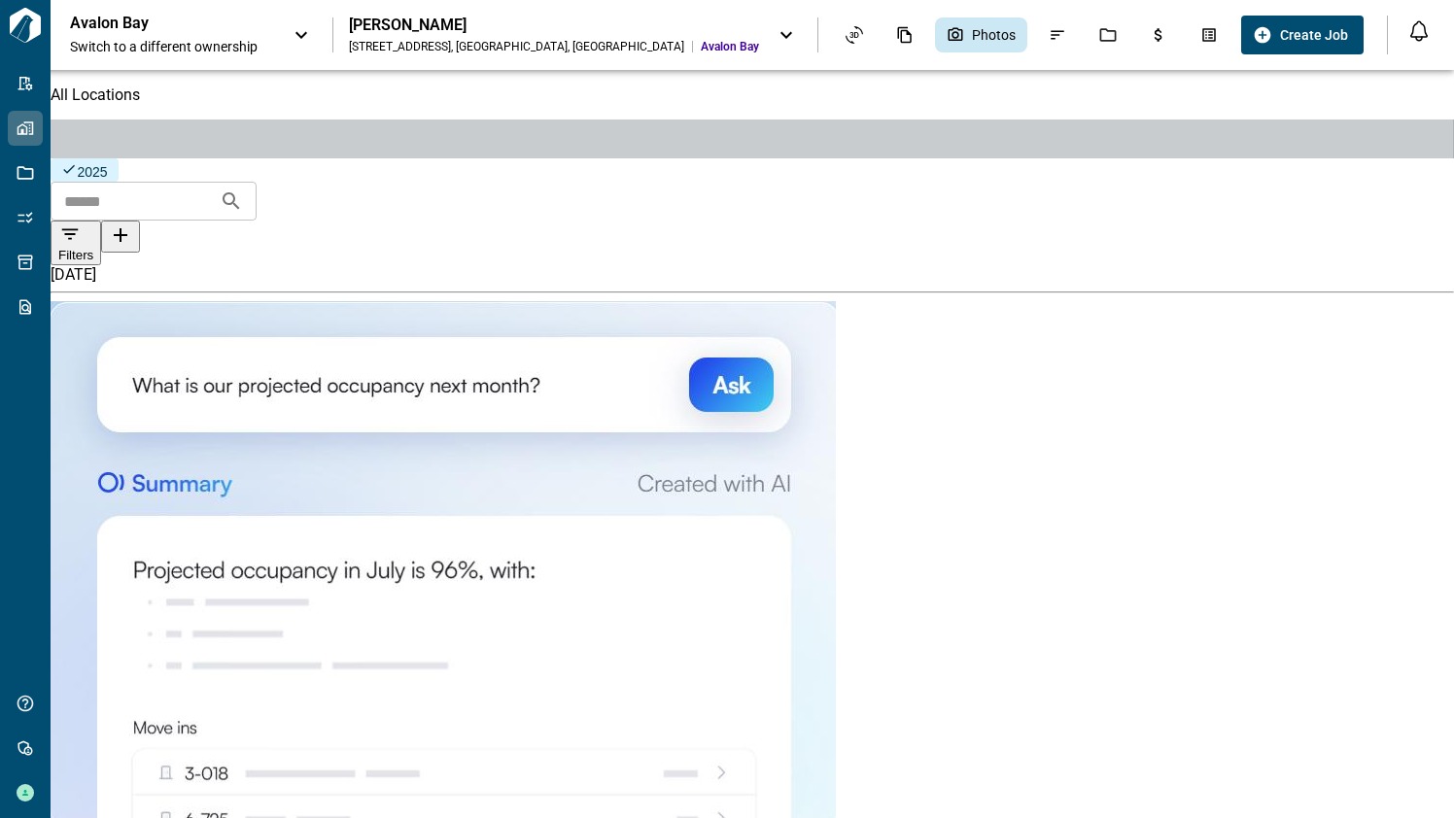
scroll to position [25, 0]
click at [1049, 40] on icon "Issues & Info" at bounding box center [1057, 34] width 17 height 17
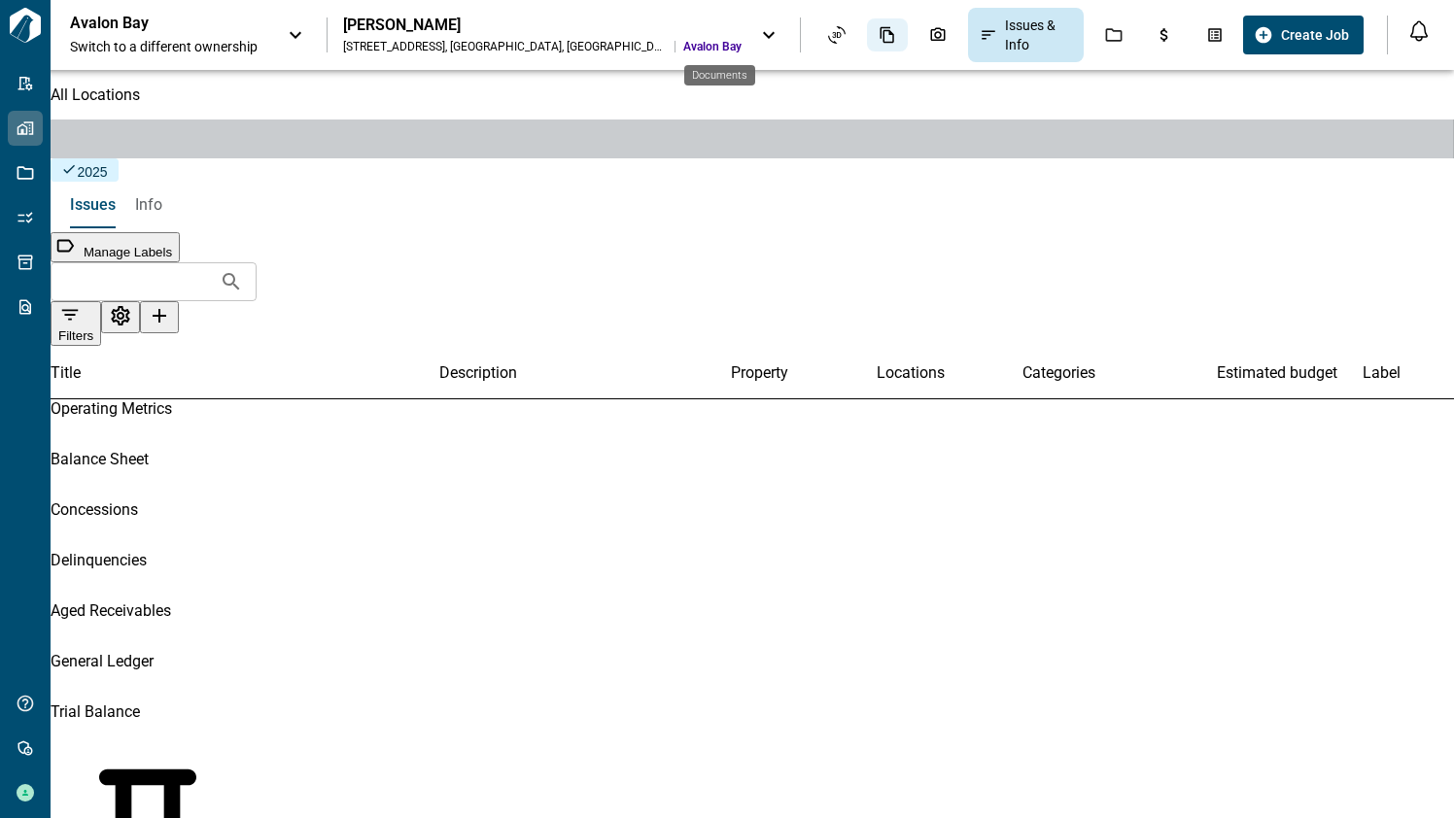
click at [867, 37] on div "Documents" at bounding box center [887, 34] width 41 height 33
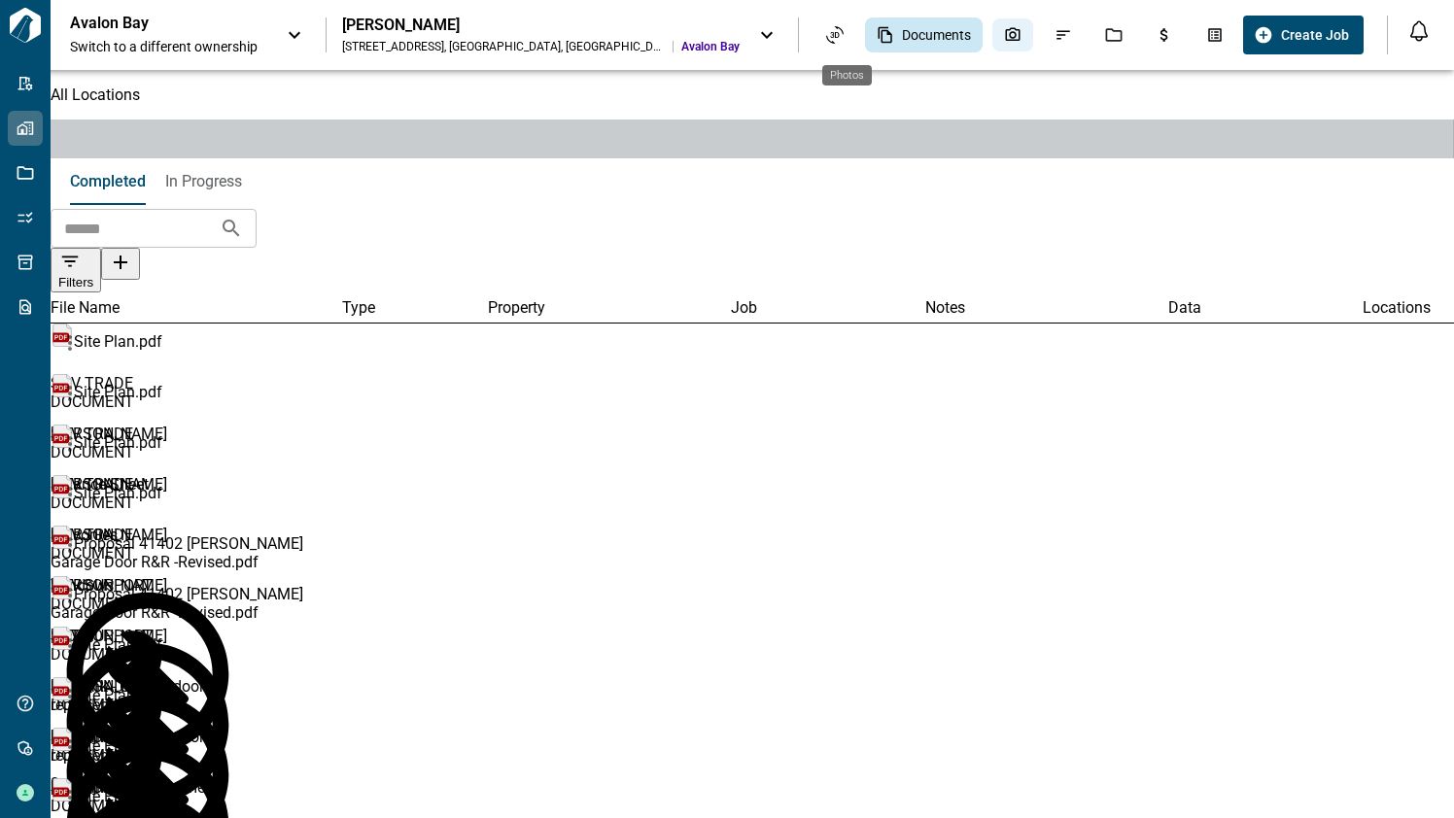
click at [992, 44] on div "Photos" at bounding box center [1012, 34] width 41 height 33
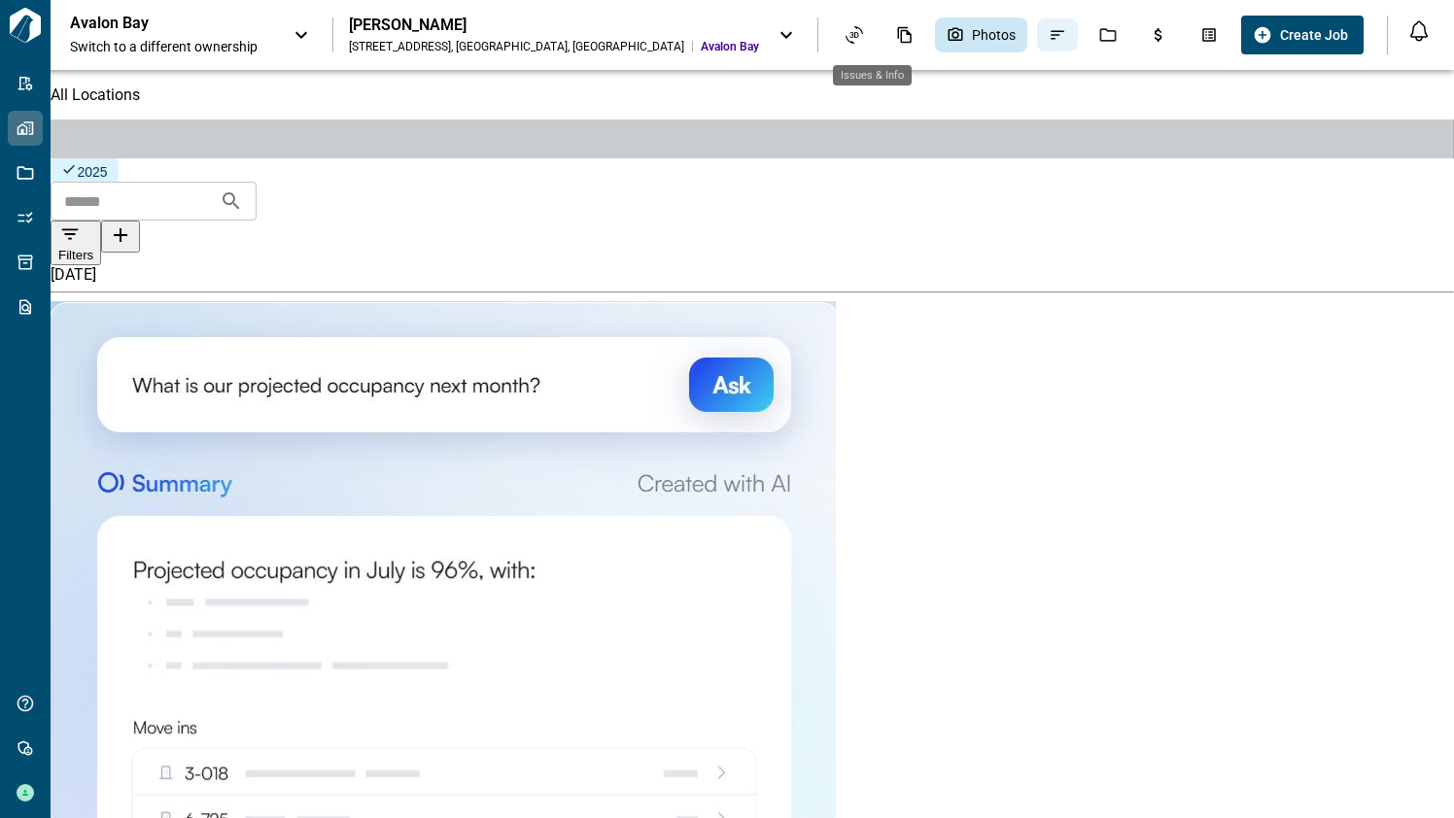
click at [1049, 33] on icon "Issues & Info" at bounding box center [1057, 34] width 17 height 17
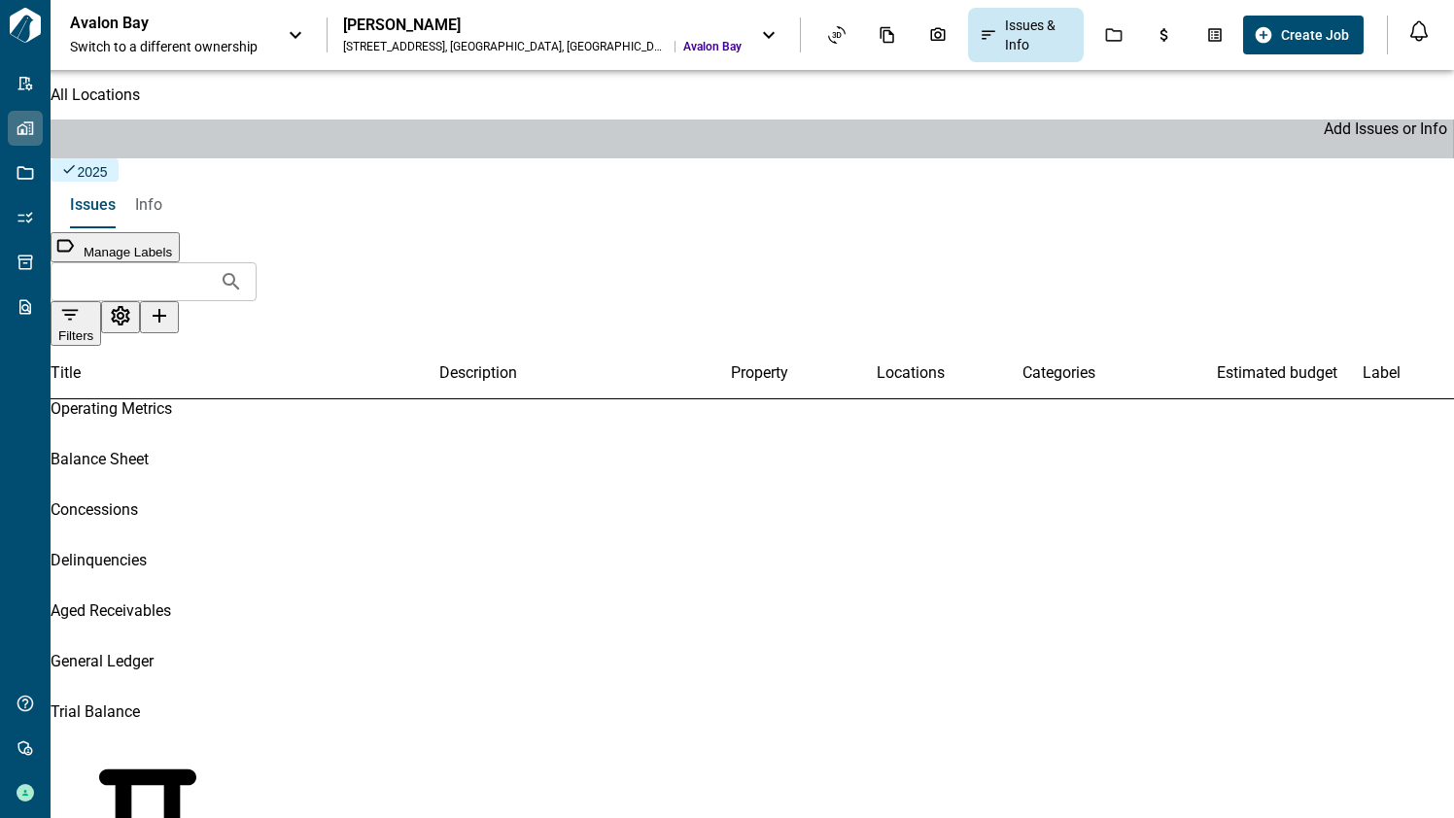
click at [171, 304] on icon "Add Issues or Info" at bounding box center [159, 315] width 23 height 23
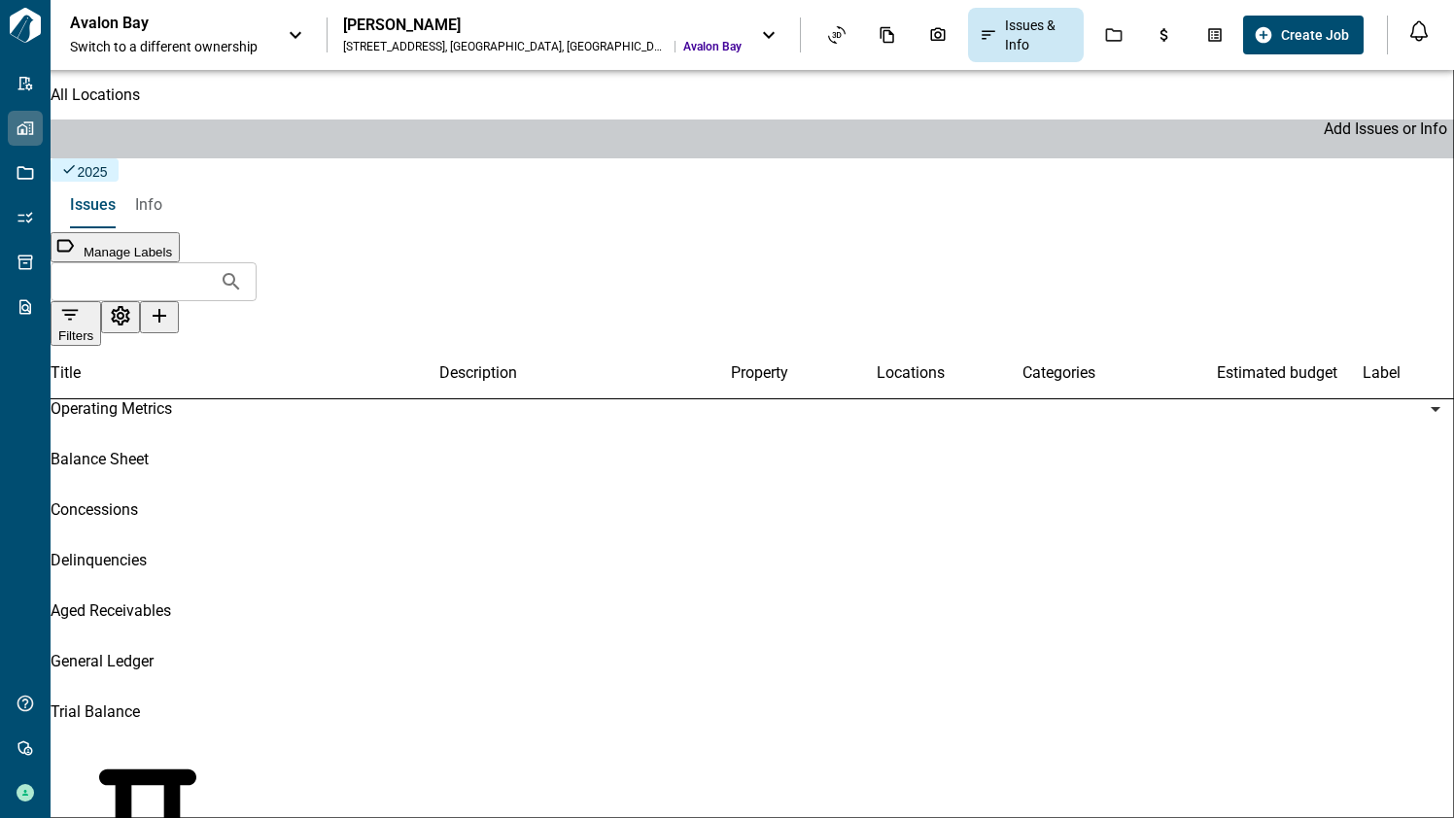
type input "**********"
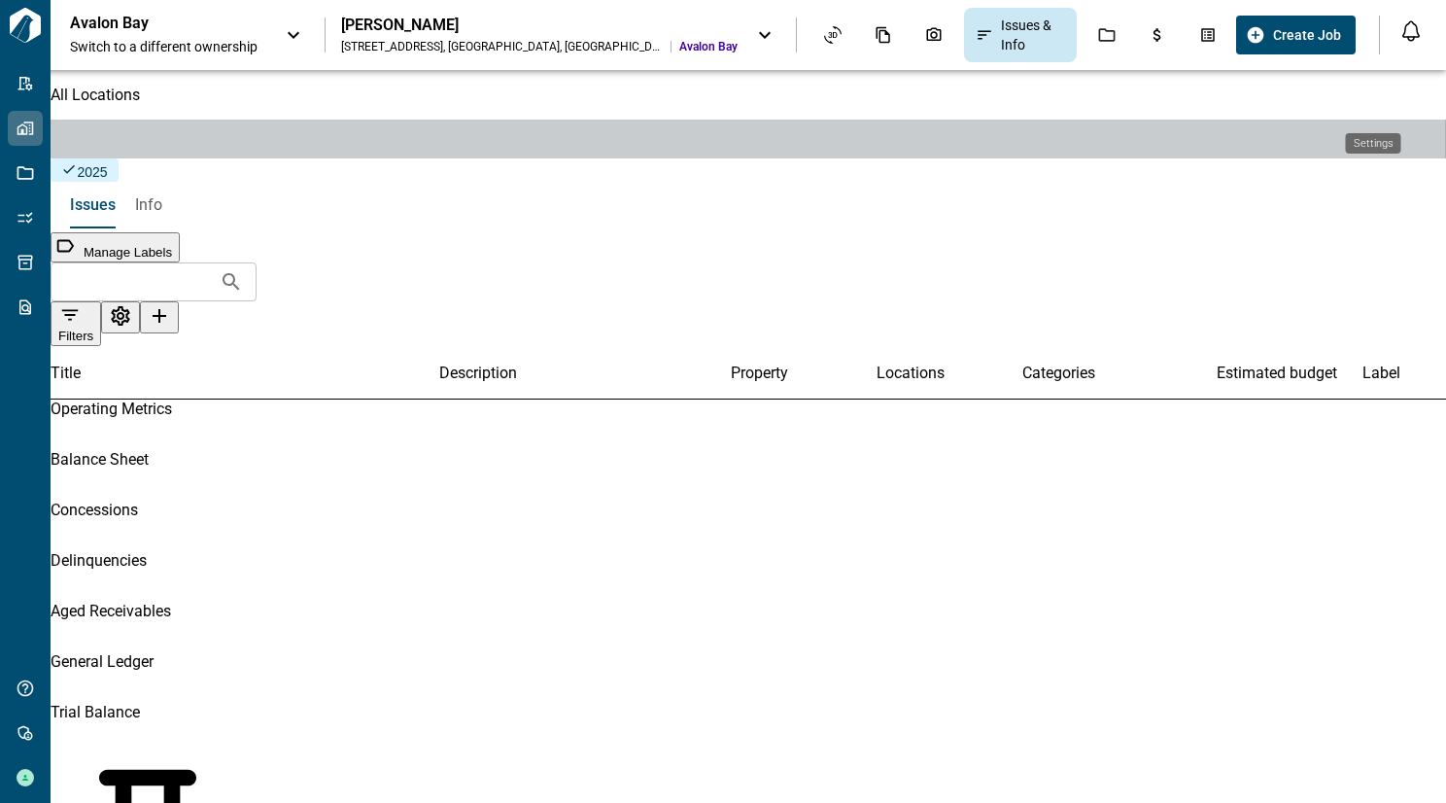
click at [132, 304] on icon "Settings" at bounding box center [120, 315] width 23 height 23
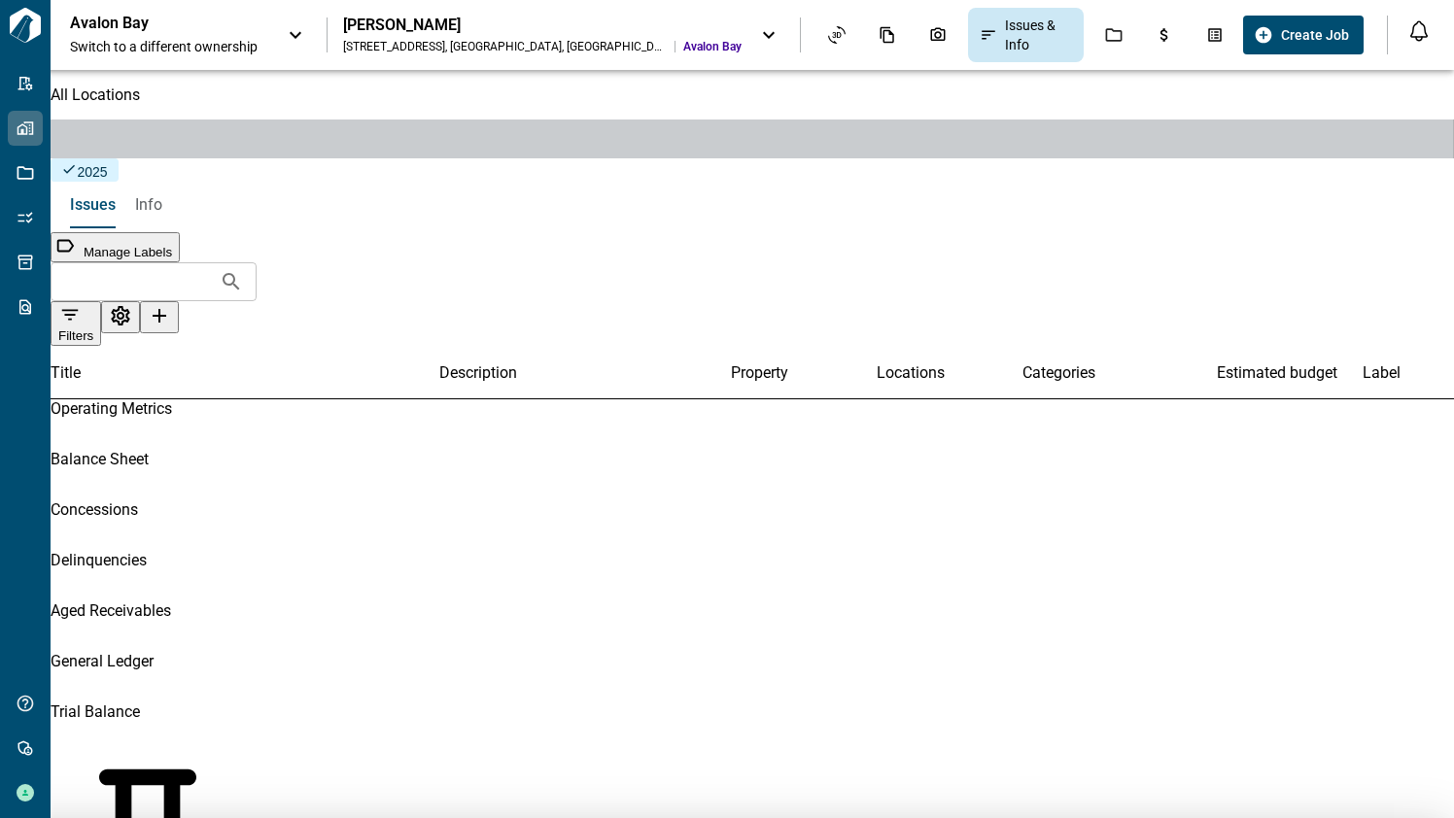
type input "*"
type input "**********"
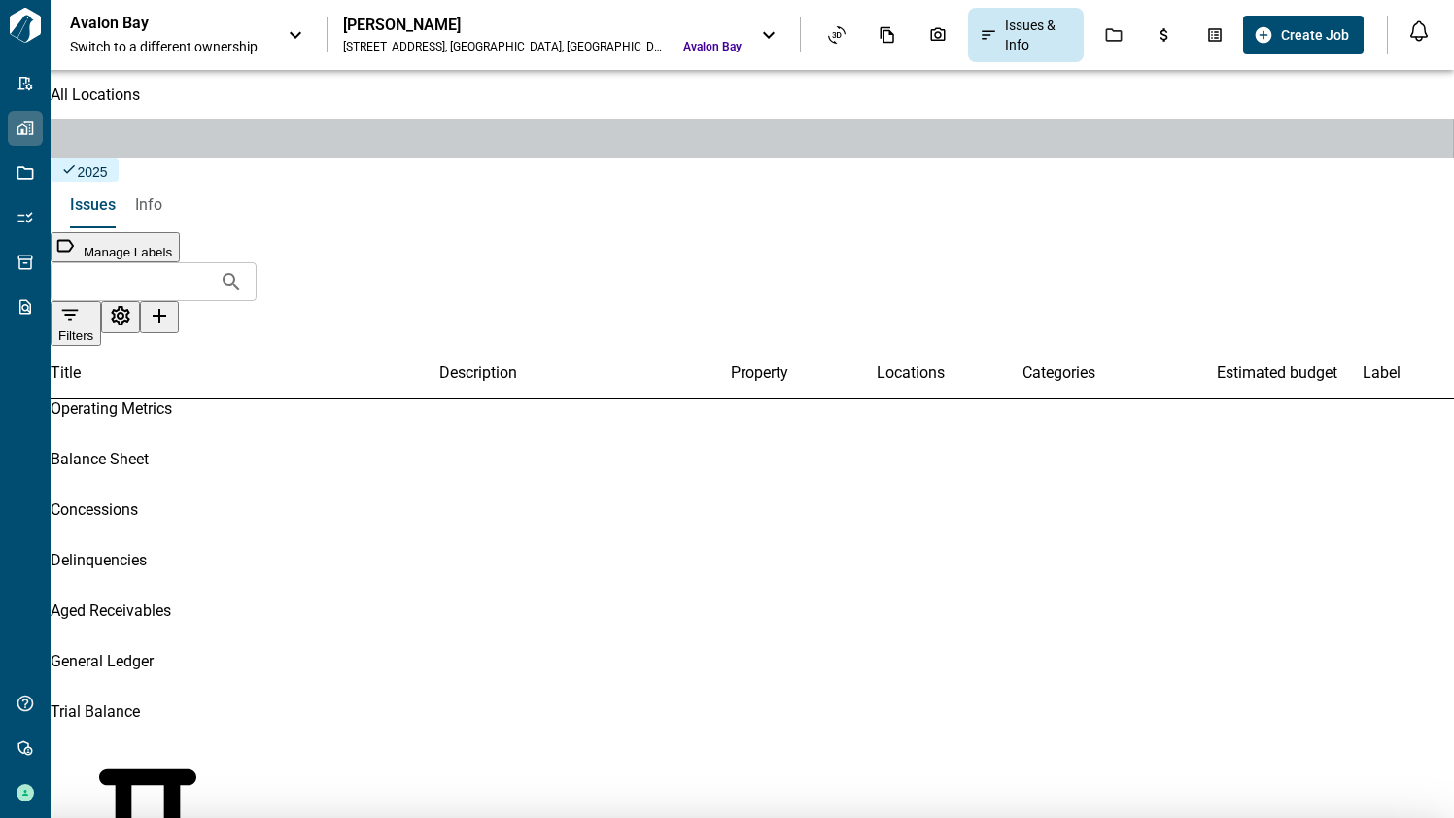
click at [1060, 587] on li "Dropdown" at bounding box center [1041, 582] width 144 height 35
type input "********"
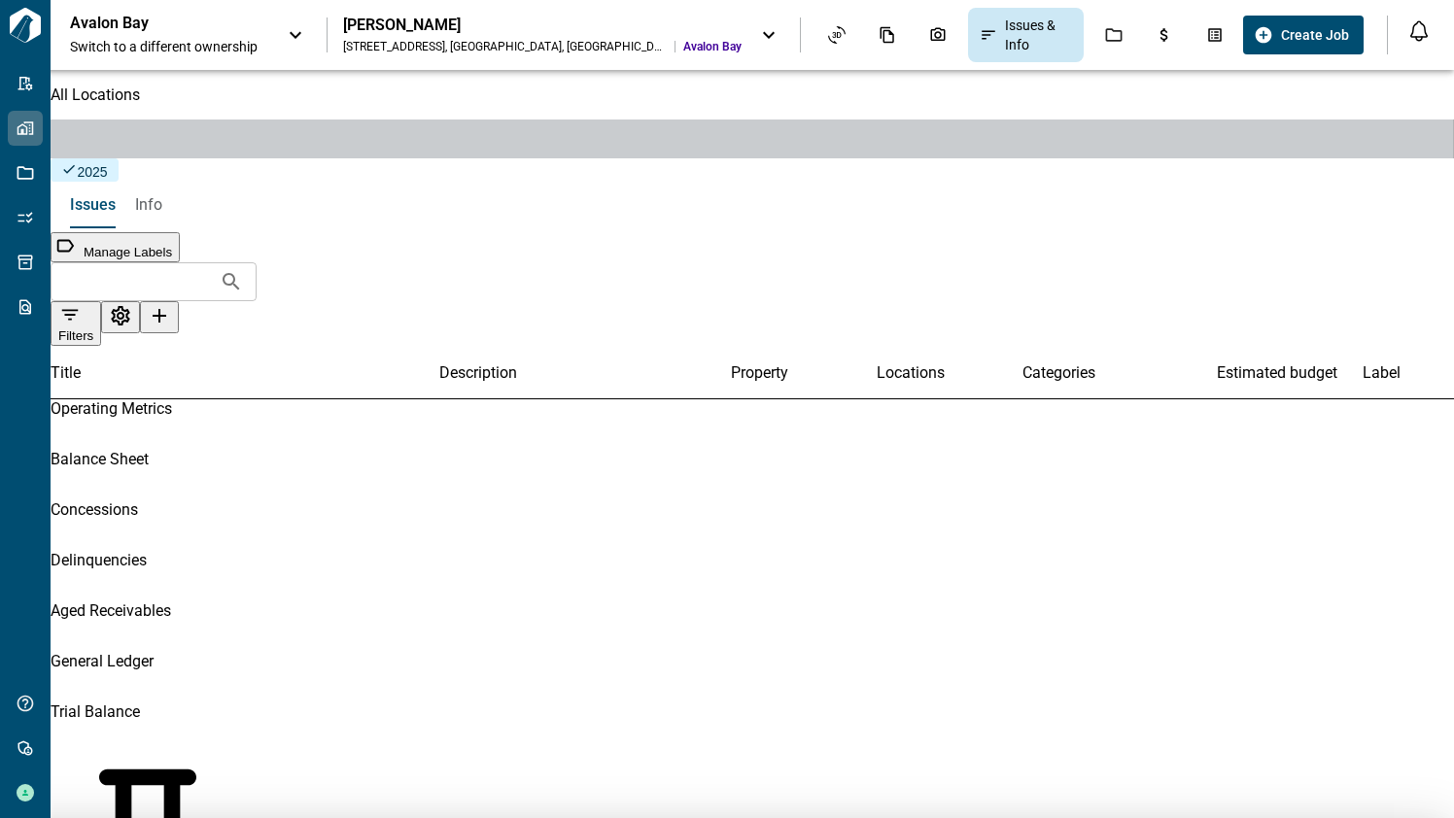
scroll to position [0, 0]
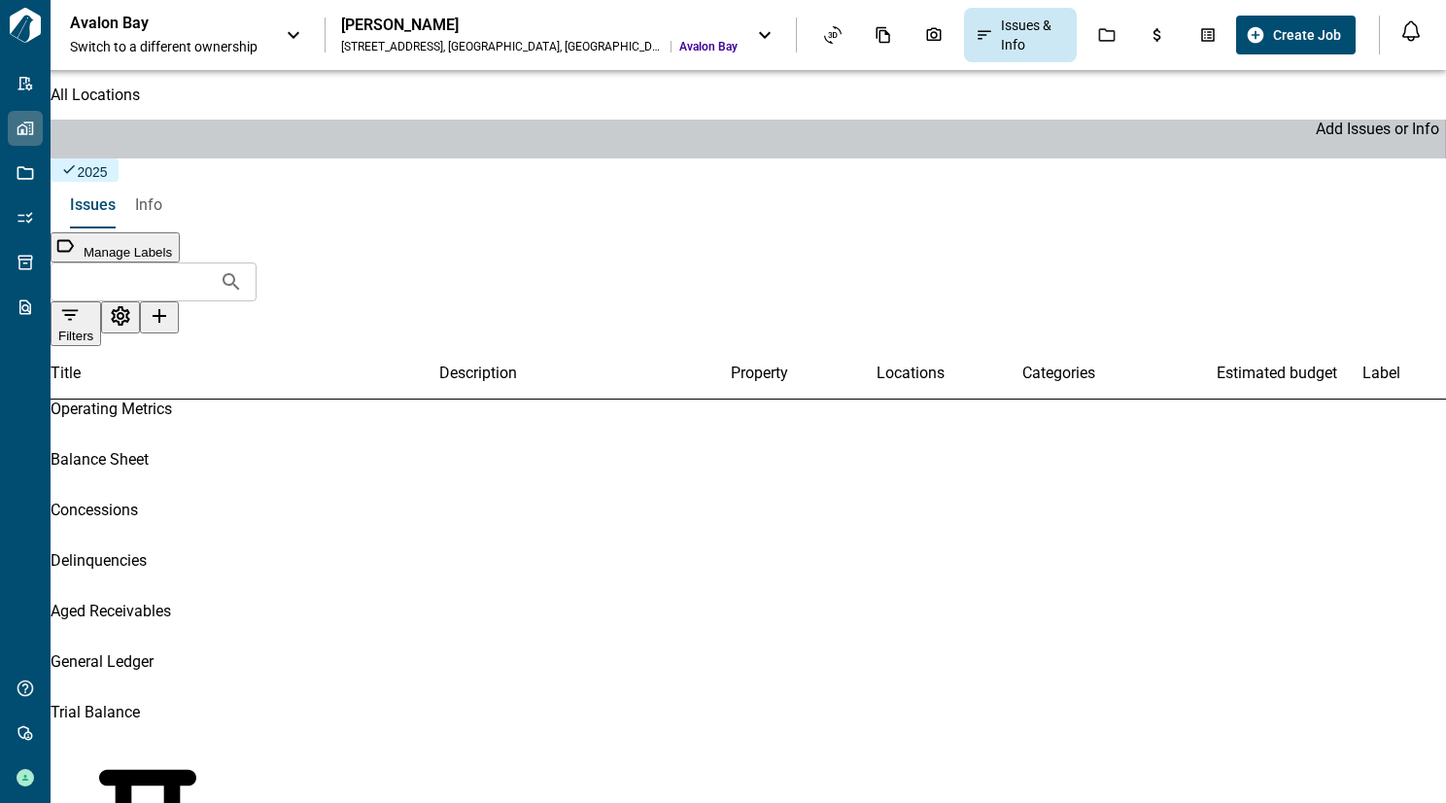
click at [171, 304] on icon "Add Issues or Info" at bounding box center [159, 315] width 23 height 23
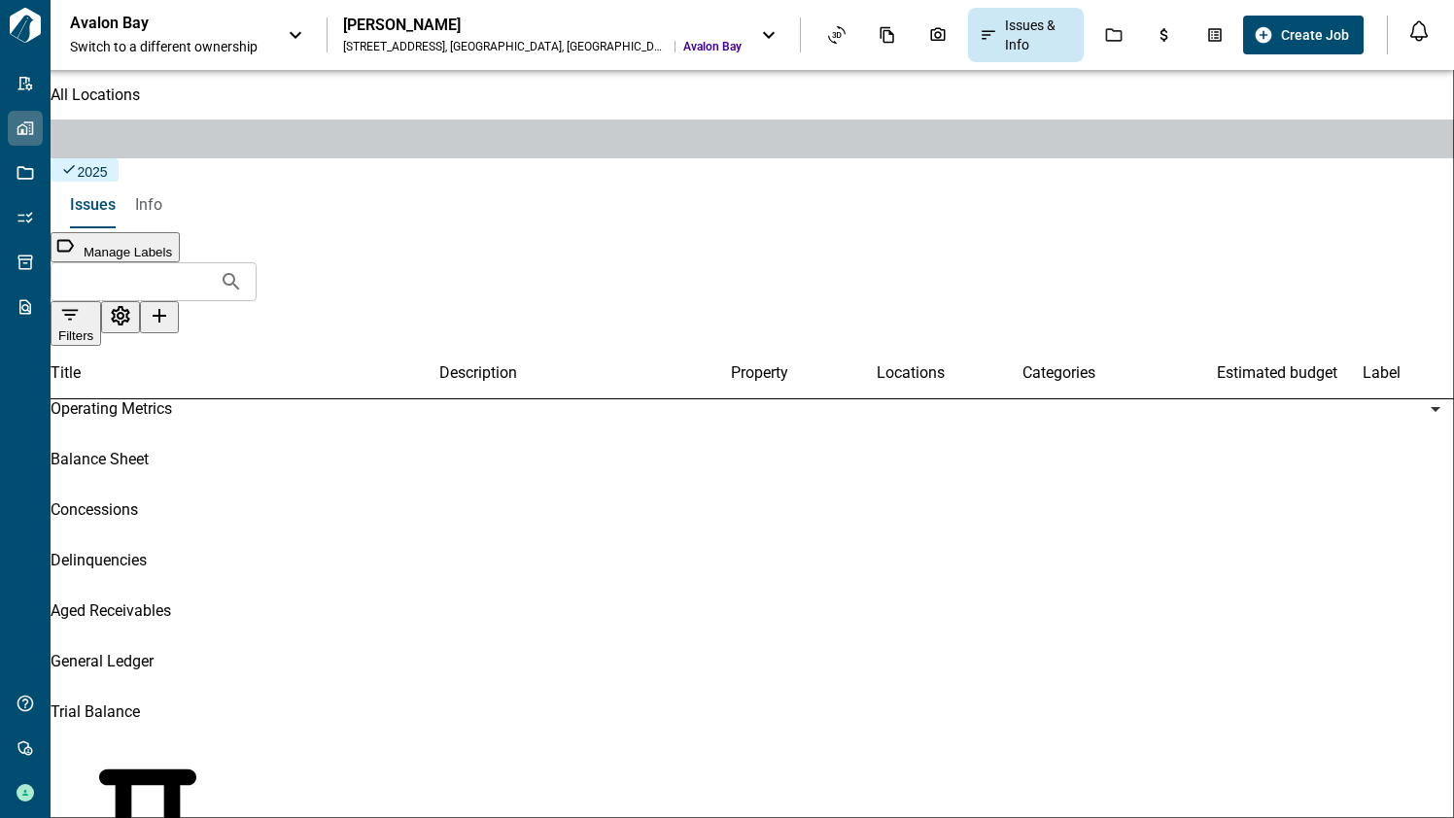
scroll to position [151, 0]
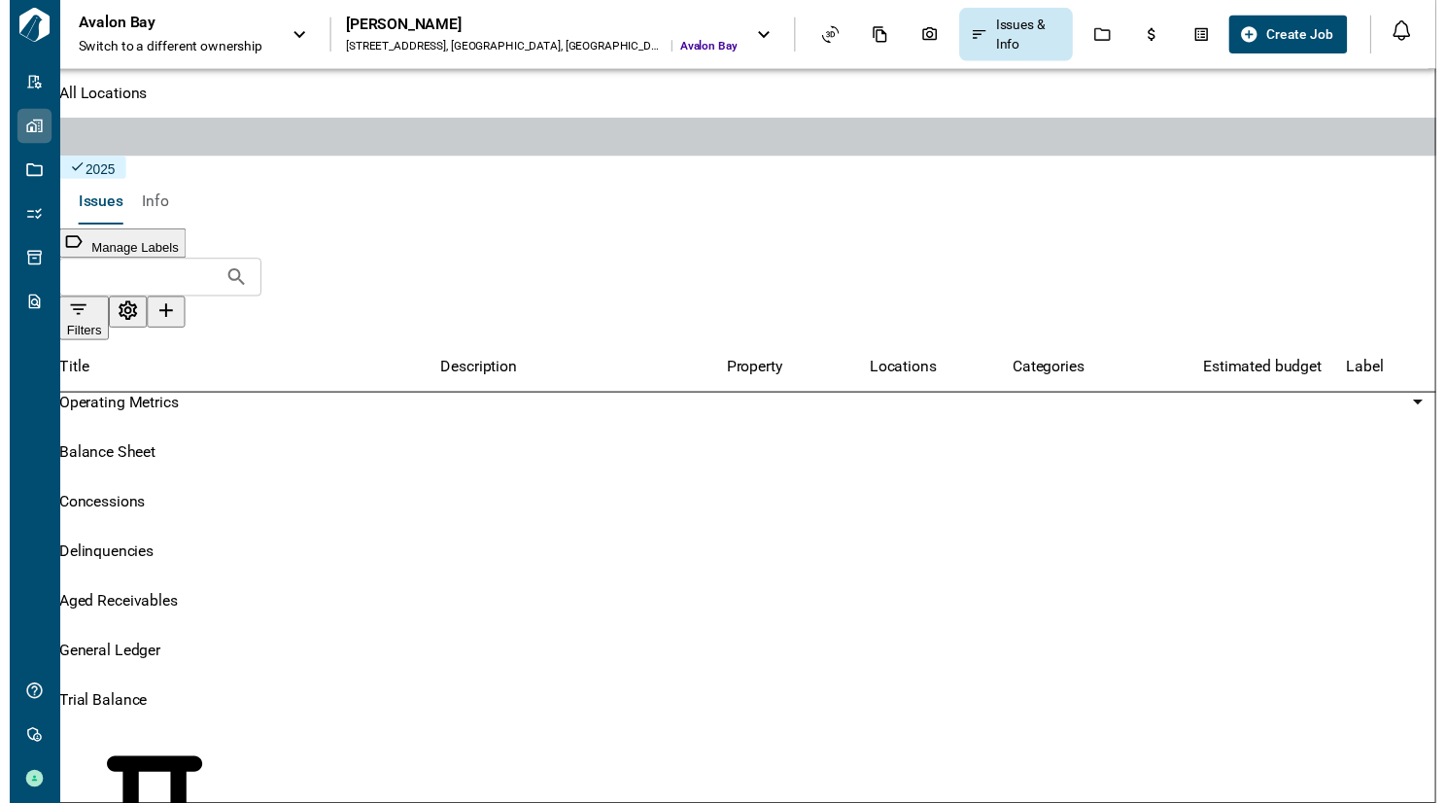
scroll to position [300, 0]
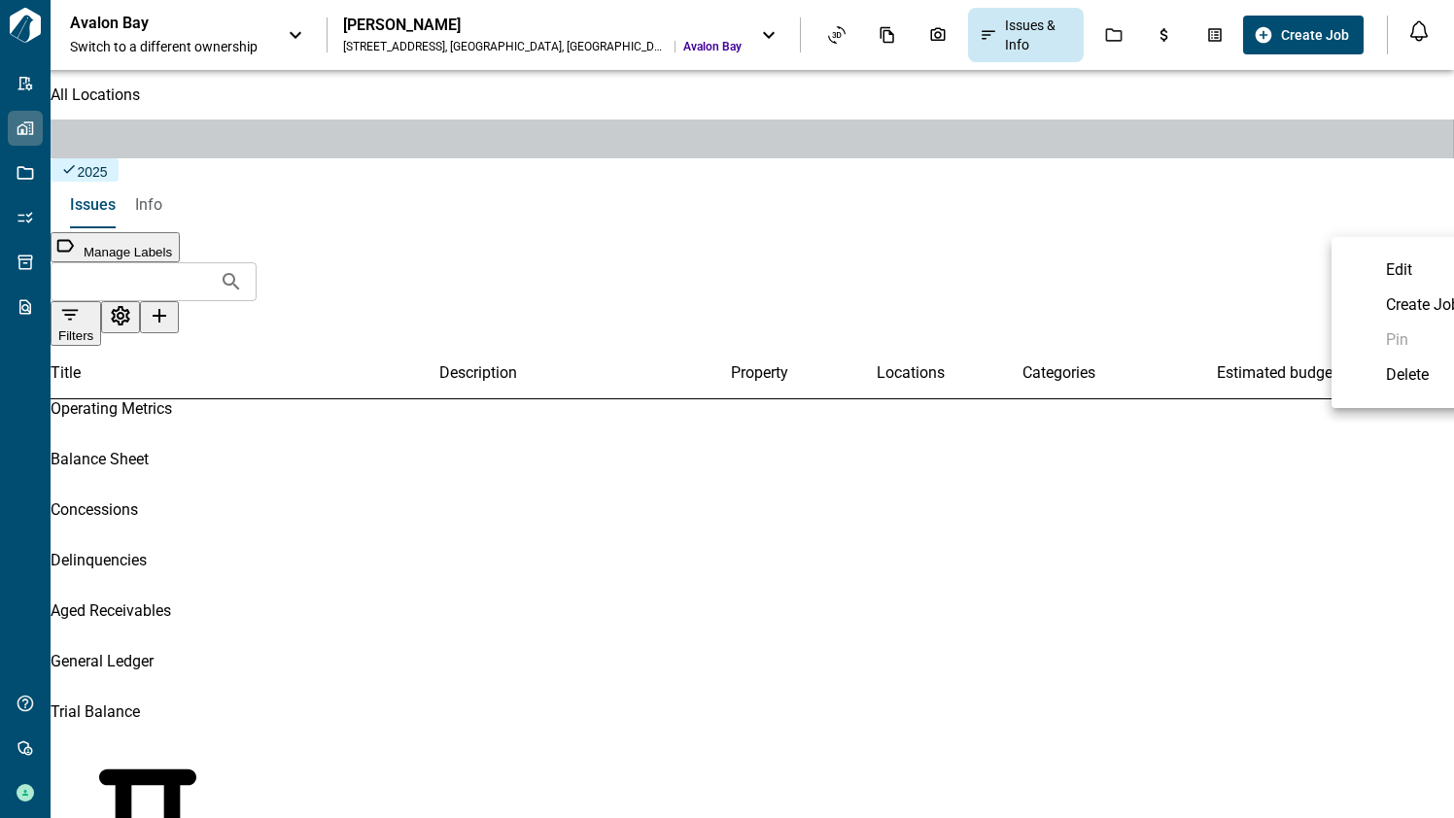
click at [1142, 277] on div at bounding box center [727, 409] width 1454 height 818
